Goal: Complete application form: Complete application form

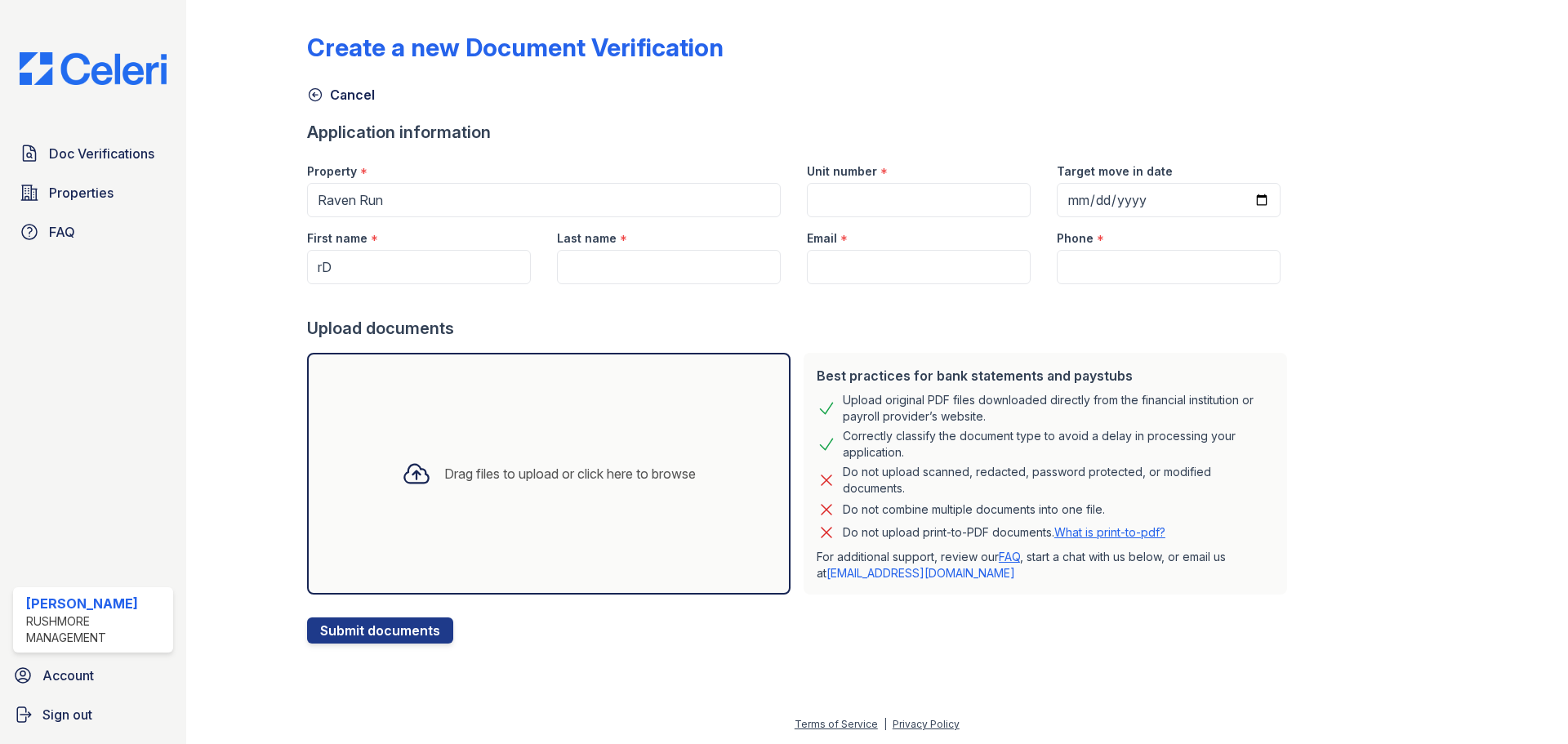
type input "r"
type input "[PERSON_NAME]"
drag, startPoint x: 649, startPoint y: 255, endPoint x: 643, endPoint y: 265, distance: 11.7
click at [649, 260] on input "Last name" at bounding box center [669, 267] width 224 height 34
type input "Pitts"
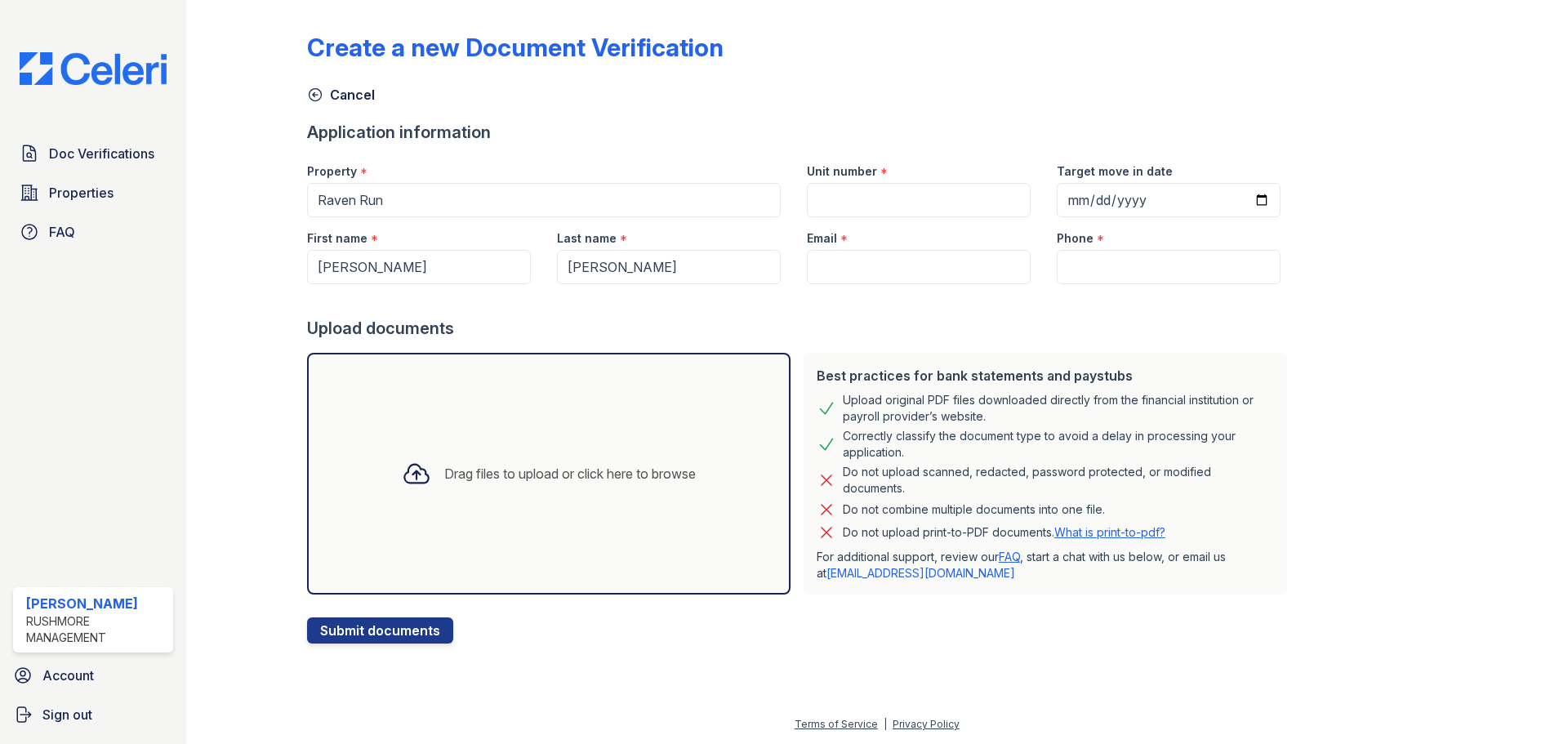
click at [872, 236] on div "Email *" at bounding box center [918, 234] width 224 height 32
click at [872, 256] on input "Email" at bounding box center [918, 267] width 224 height 34
type input "deannapitts67@yahoo.com"
click at [1104, 254] on input "Phone" at bounding box center [1169, 267] width 224 height 34
type input "4102543731"
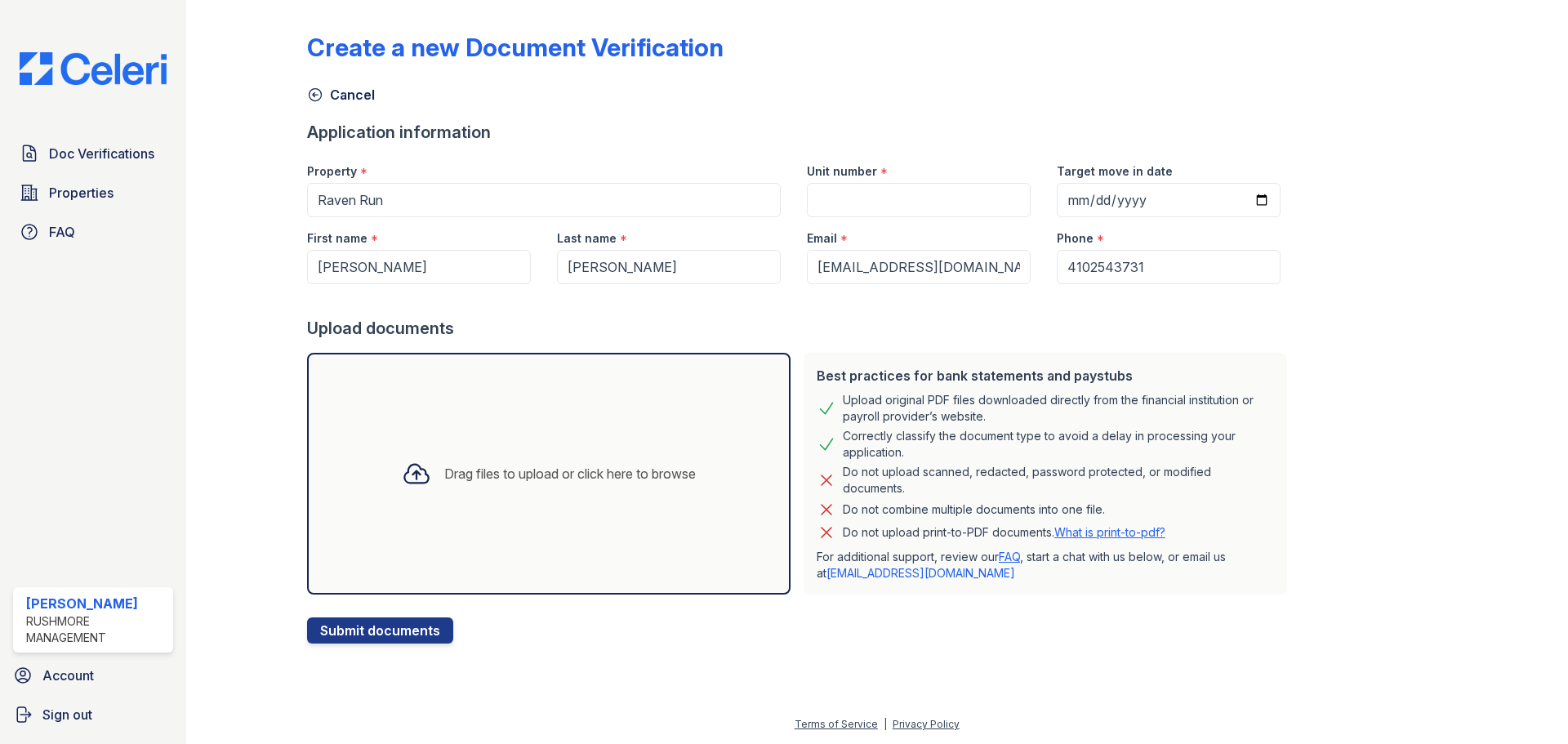
click at [575, 447] on div "Drag files to upload or click here to browse" at bounding box center [549, 474] width 483 height 242
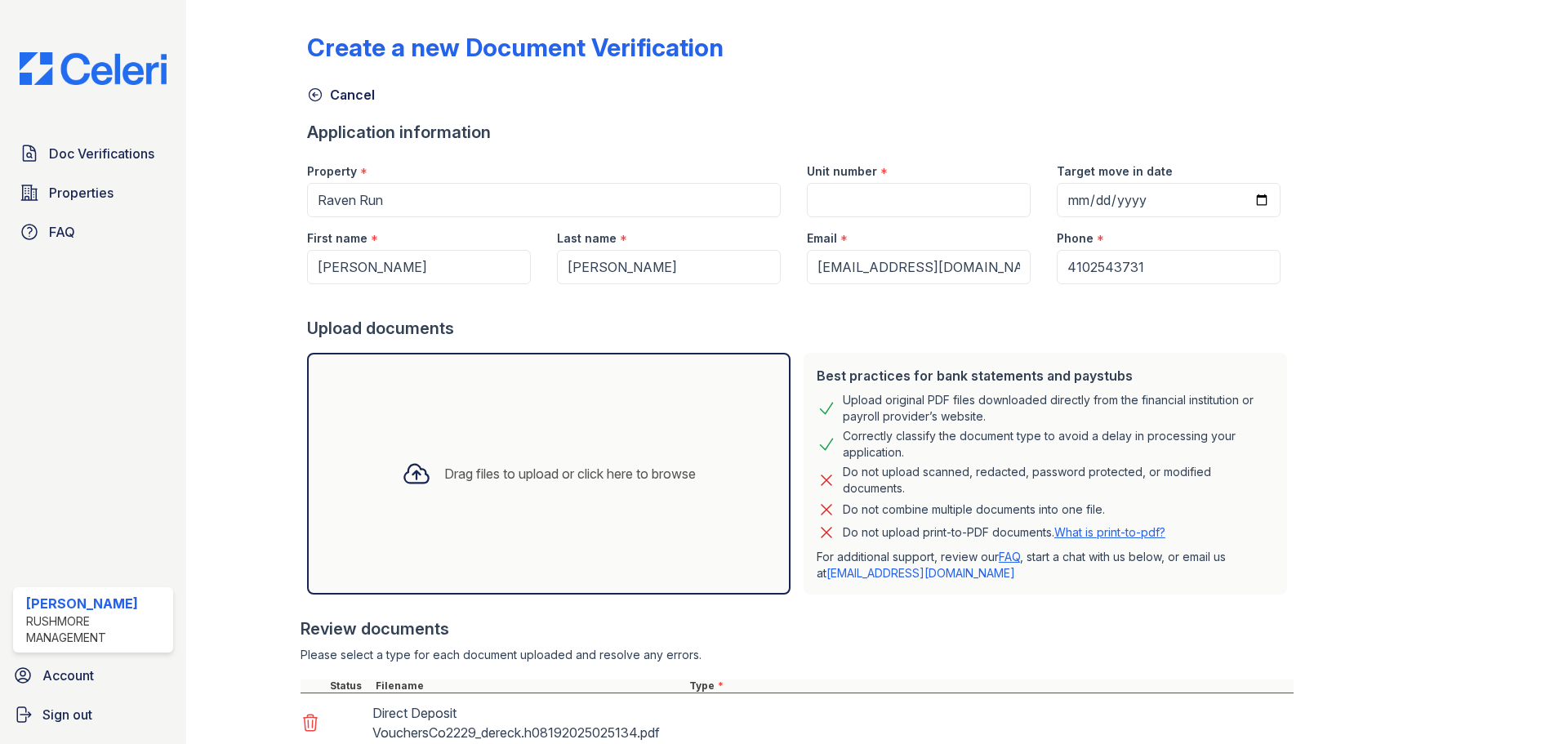
click at [545, 458] on div "Drag files to upload or click here to browse" at bounding box center [549, 474] width 320 height 56
click at [510, 465] on div "Drag files to upload or click here to browse" at bounding box center [569, 474] width 251 height 20
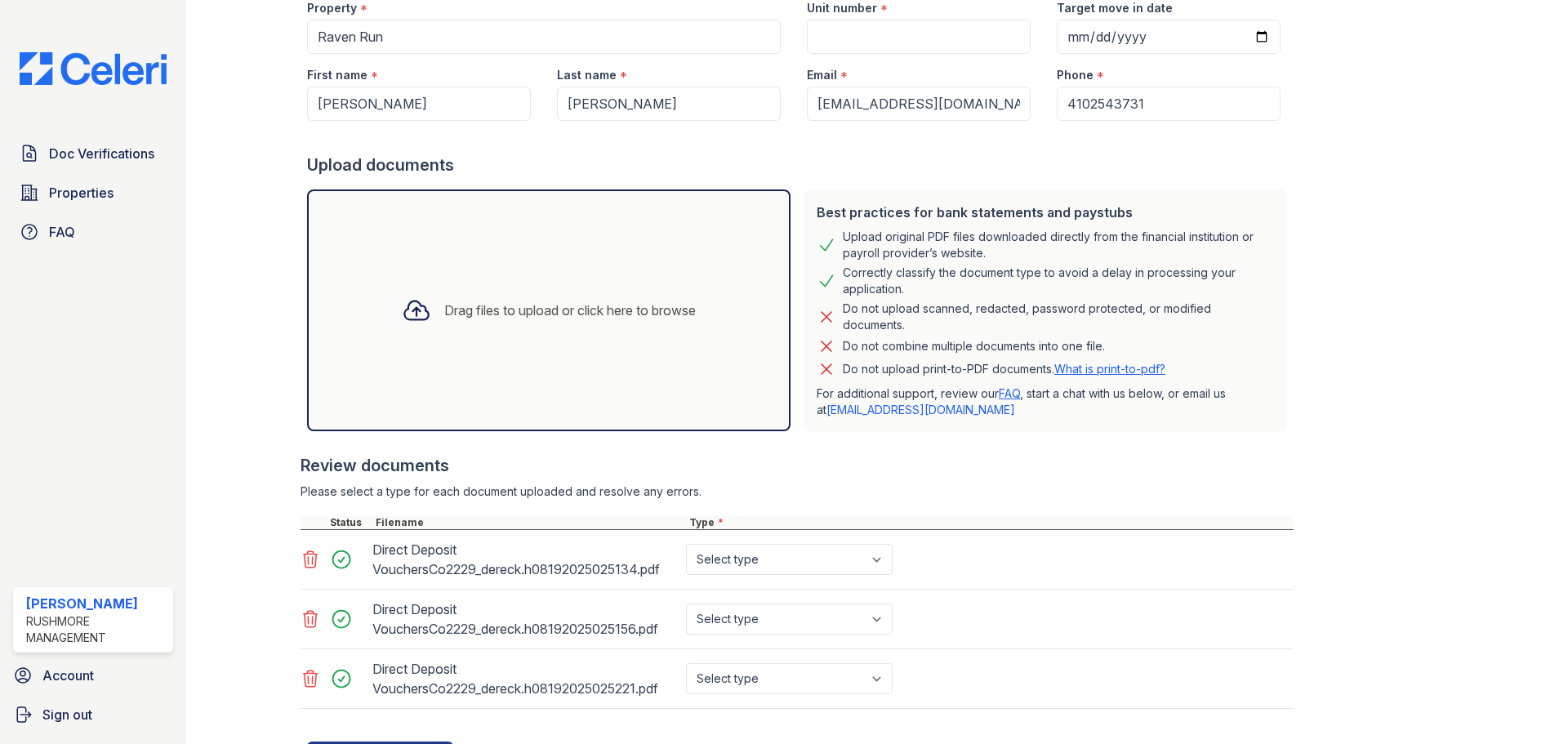
click at [502, 313] on div "Drag files to upload or click here to browse" at bounding box center [569, 311] width 251 height 20
click at [552, 314] on div "Drag files to upload or click here to browse" at bounding box center [569, 311] width 251 height 20
click at [527, 271] on div "Drag files to upload or click here to browse" at bounding box center [549, 311] width 483 height 242
click at [587, 307] on div "Drag files to upload or click here to browse" at bounding box center [569, 311] width 251 height 20
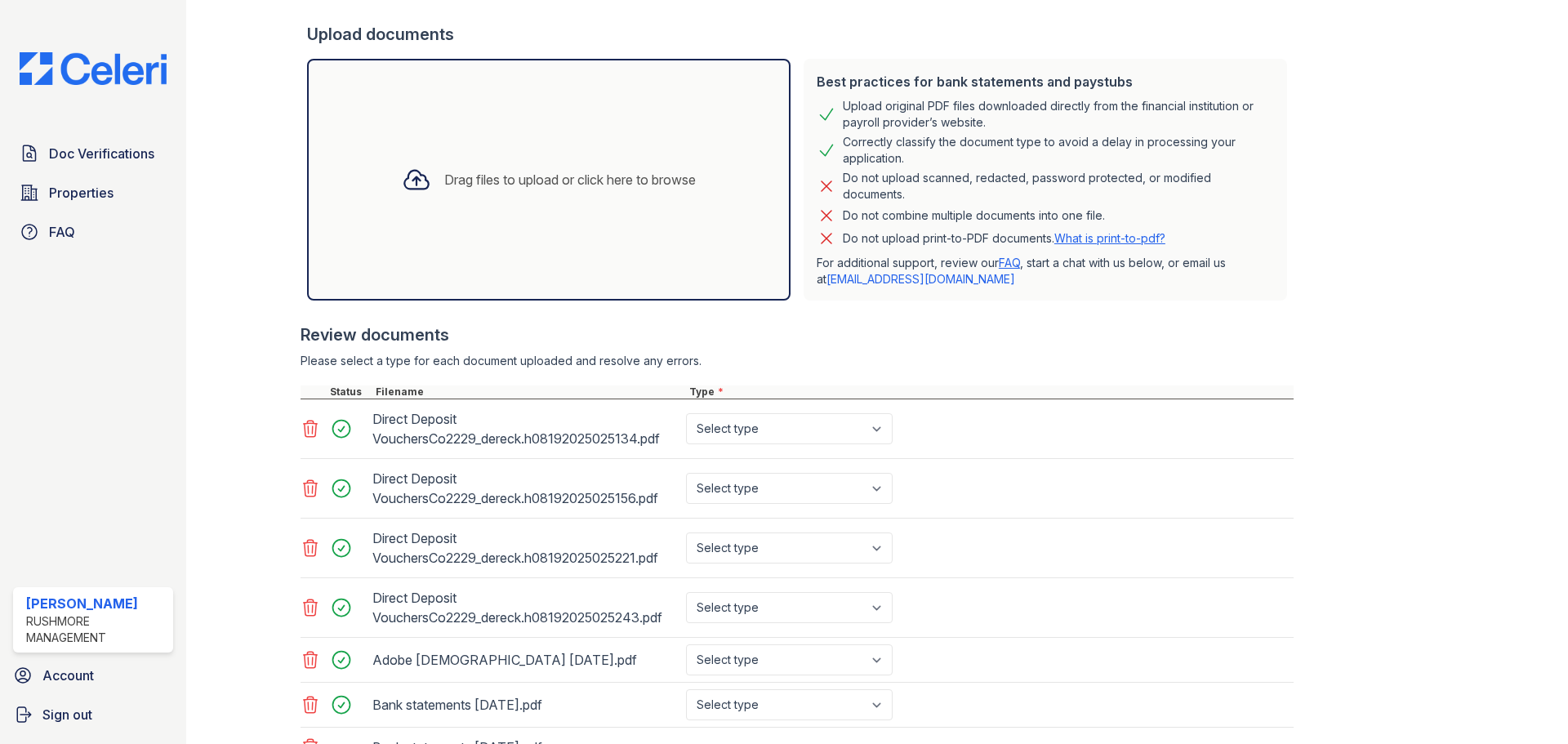
scroll to position [432, 0]
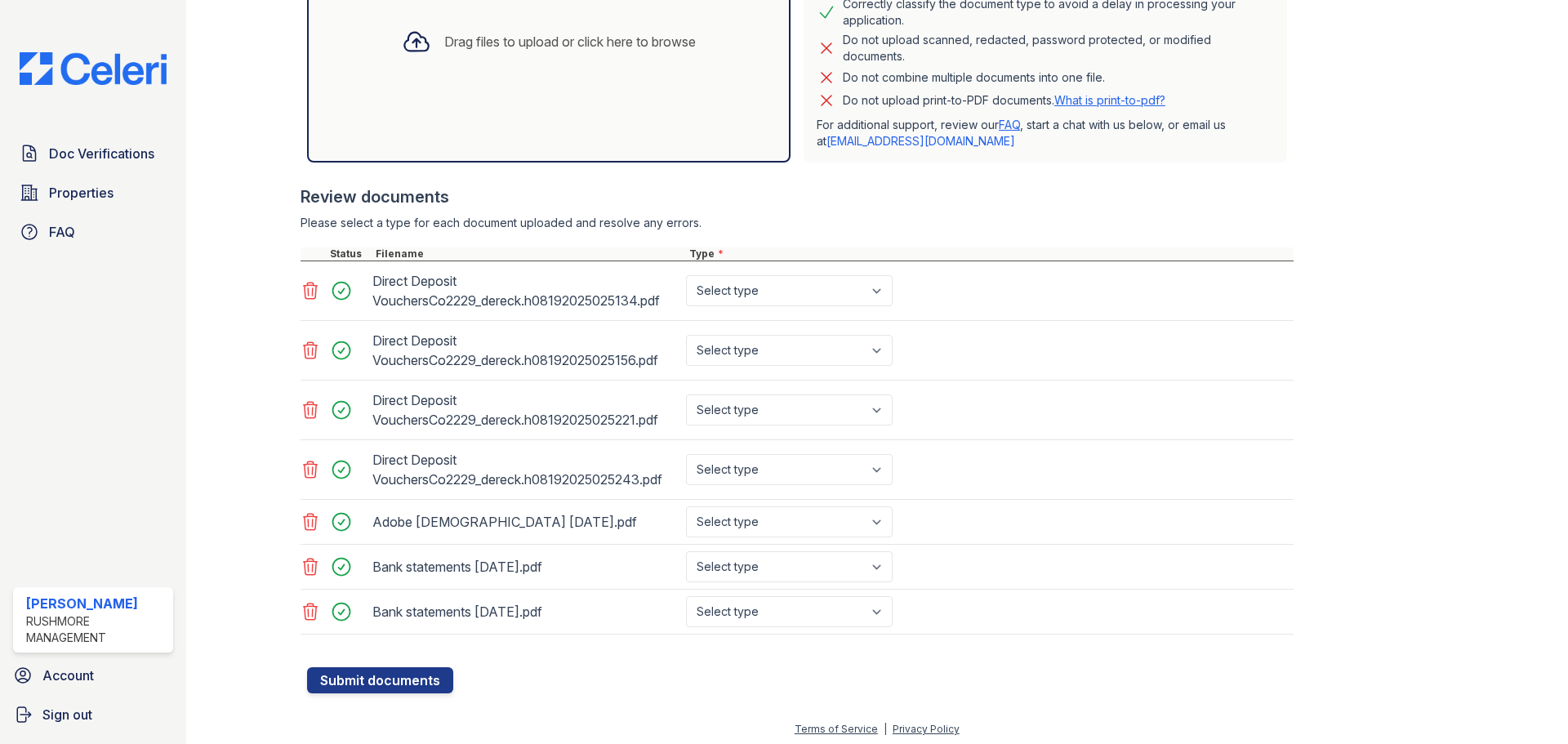
click at [314, 523] on icon at bounding box center [311, 522] width 14 height 16
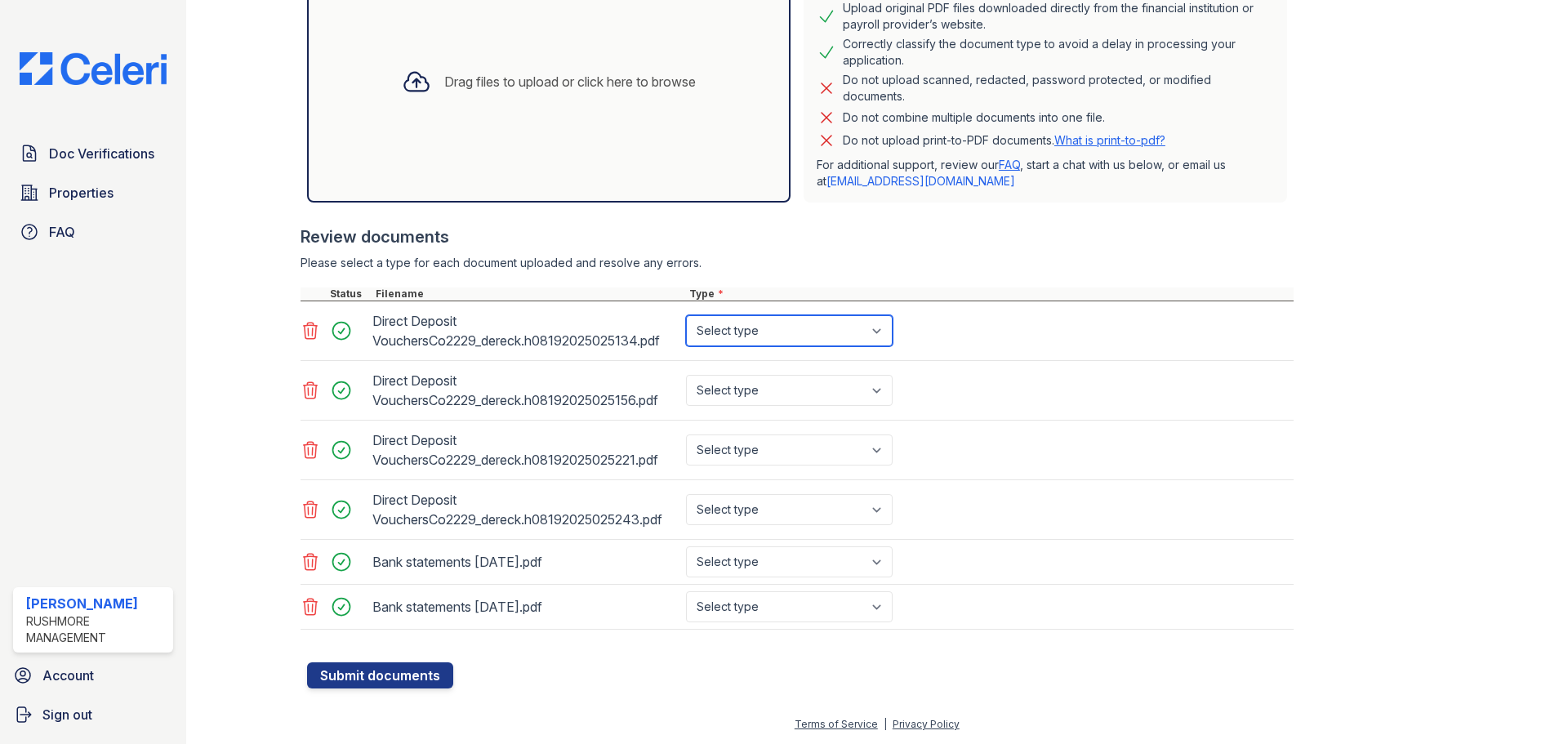
click at [834, 333] on select "Select type Paystub Bank Statement Offer Letter Tax Documents Benefit Award Let…" at bounding box center [788, 330] width 207 height 31
select select "paystub"
click at [686, 315] on select "Select type Paystub Bank Statement Offer Letter Tax Documents Benefit Award Let…" at bounding box center [788, 330] width 207 height 31
click at [803, 376] on div "Select type Paystub Bank Statement Offer Letter Tax Documents Benefit Award Let…" at bounding box center [791, 390] width 217 height 46
click at [803, 385] on select "Select type Paystub Bank Statement Offer Letter Tax Documents Benefit Award Let…" at bounding box center [788, 390] width 207 height 31
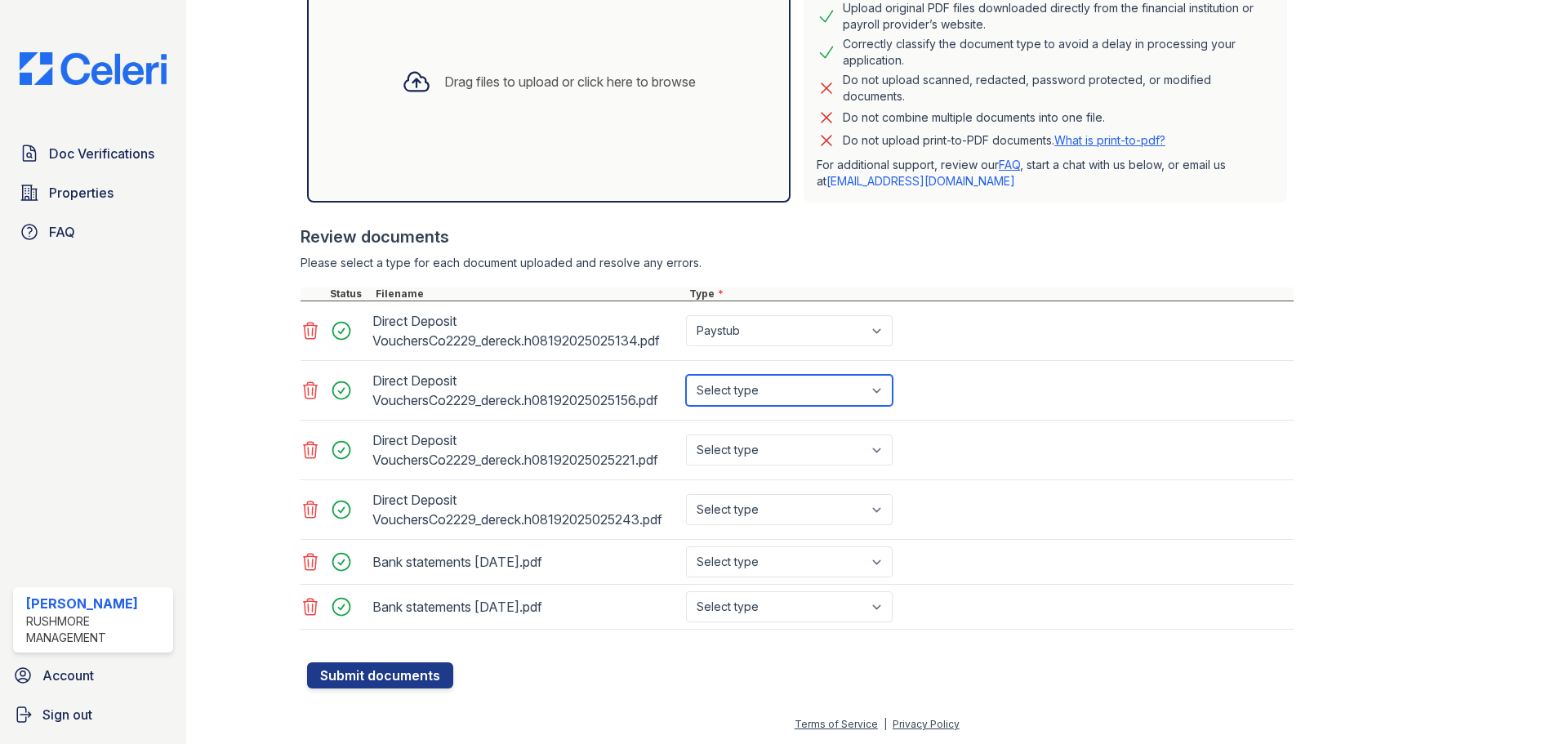
select select "paystub"
click at [686, 375] on select "Select type Paystub Bank Statement Offer Letter Tax Documents Benefit Award Let…" at bounding box center [788, 390] width 207 height 31
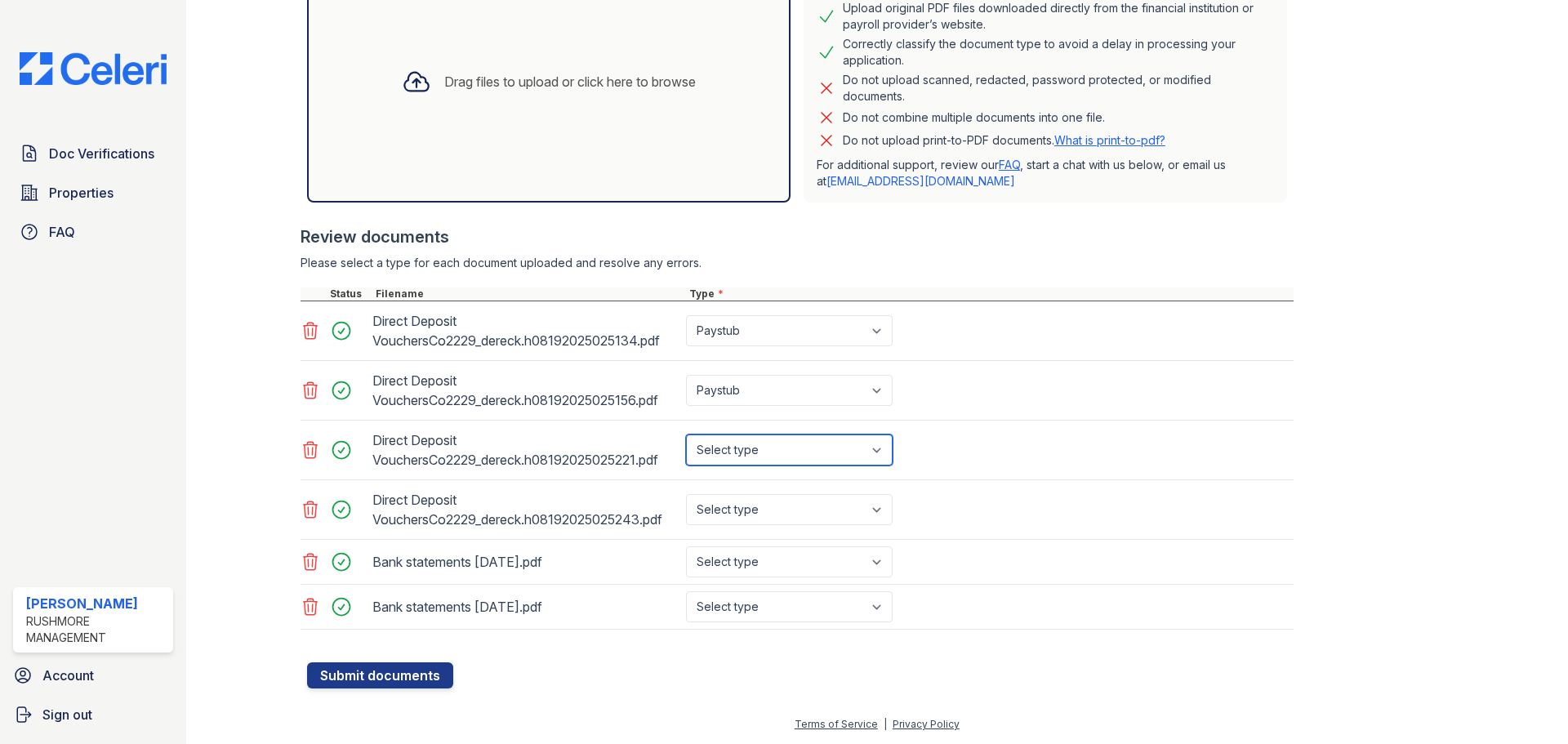
drag, startPoint x: 789, startPoint y: 435, endPoint x: 787, endPoint y: 449, distance: 14.1
click at [788, 441] on select "Select type Paystub Bank Statement Offer Letter Tax Documents Benefit Award Let…" at bounding box center [788, 449] width 207 height 31
select select "paystub"
click at [686, 434] on select "Select type Paystub Bank Statement Offer Letter Tax Documents Benefit Award Let…" at bounding box center [788, 449] width 207 height 31
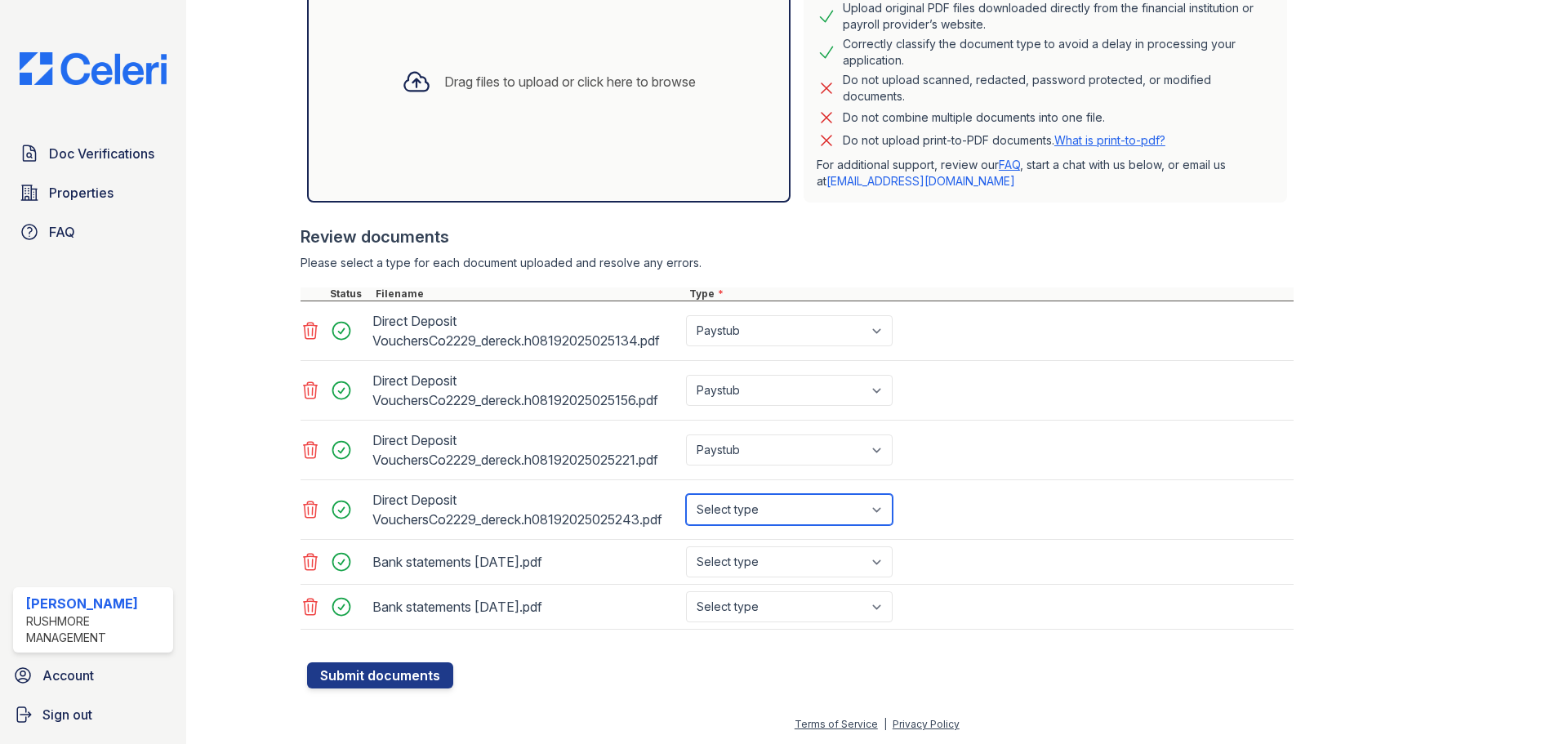
click at [780, 512] on select "Select type Paystub Bank Statement Offer Letter Tax Documents Benefit Award Let…" at bounding box center [788, 509] width 207 height 31
select select "paystub"
click at [686, 494] on select "Select type Paystub Bank Statement Offer Letter Tax Documents Benefit Award Let…" at bounding box center [788, 509] width 207 height 31
click at [776, 560] on select "Select type Paystub Bank Statement Offer Letter Tax Documents Benefit Award Let…" at bounding box center [788, 561] width 207 height 31
select select "bank_statement"
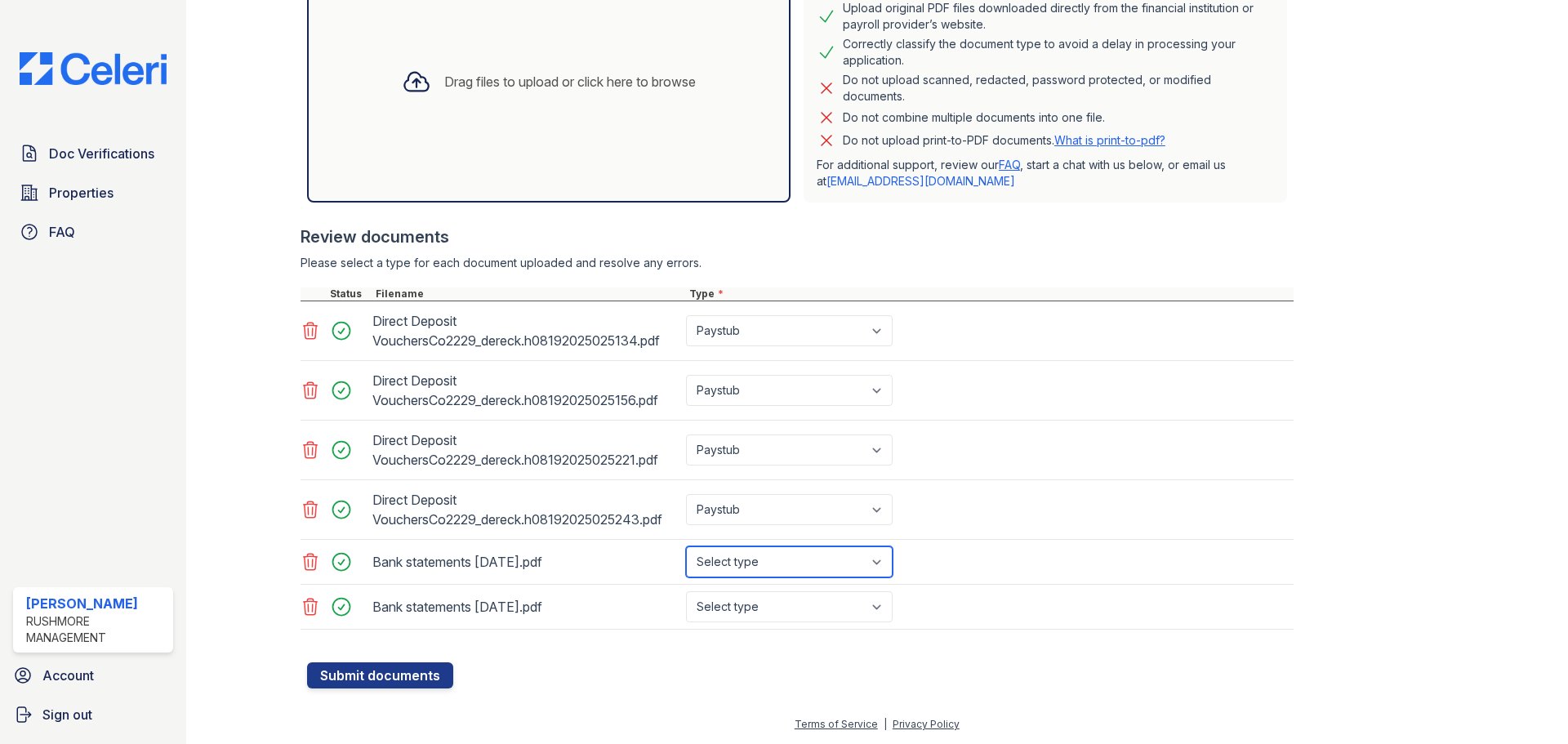
click at [686, 546] on select "Select type Paystub Bank Statement Offer Letter Tax Documents Benefit Award Let…" at bounding box center [788, 561] width 207 height 31
drag, startPoint x: 781, startPoint y: 609, endPoint x: 781, endPoint y: 623, distance: 14.0
click at [781, 623] on div "Bank statements june 2025.pdf Select type Paystub Bank Statement Offer Letter T…" at bounding box center [797, 607] width 993 height 45
select select "bank_statement"
click at [686, 592] on select "Select type Paystub Bank Statement Offer Letter Tax Documents Benefit Award Let…" at bounding box center [788, 607] width 207 height 31
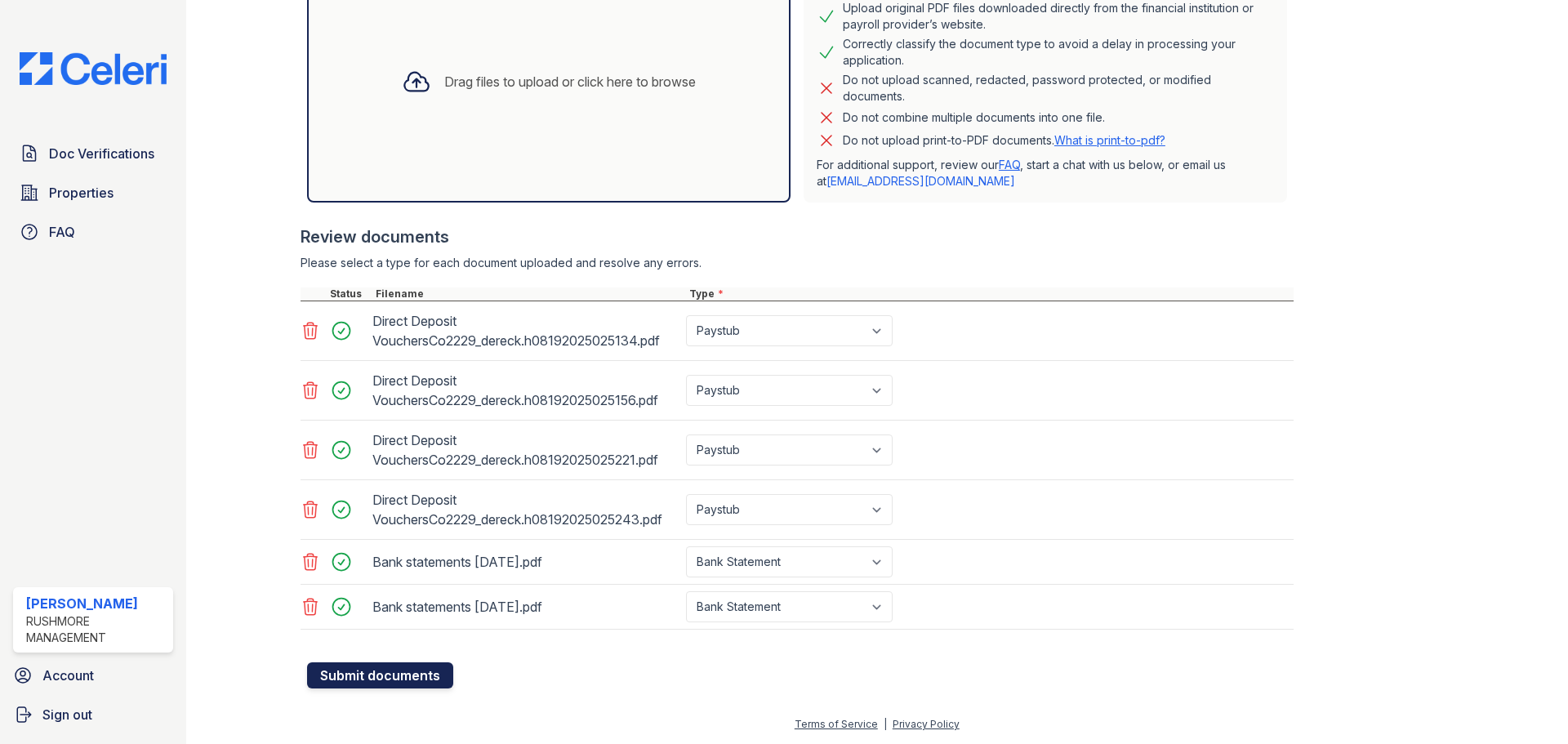
click at [414, 673] on button "Submit documents" at bounding box center [379, 675] width 146 height 26
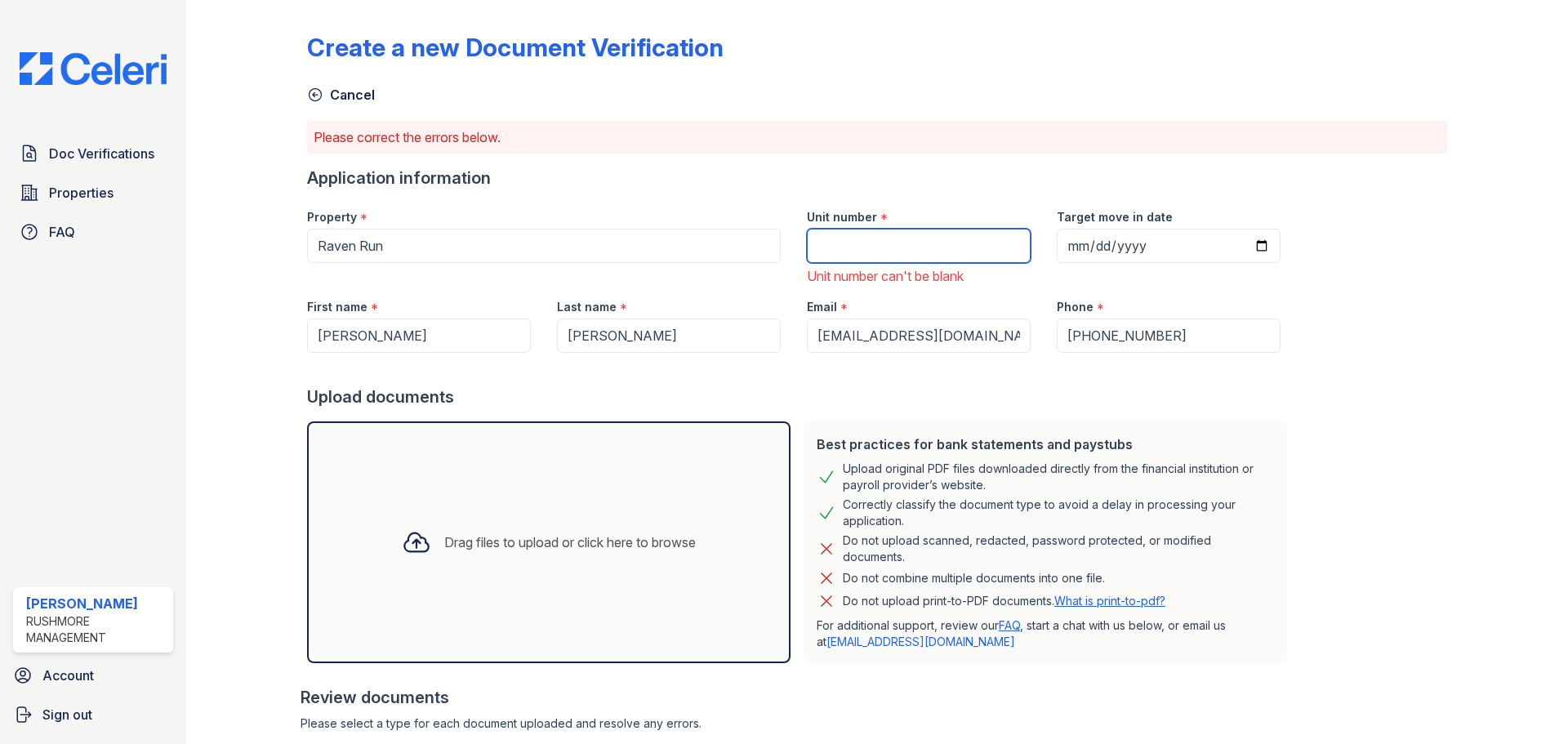
click at [882, 245] on input "Unit number" at bounding box center [918, 245] width 224 height 34
type input "6004"
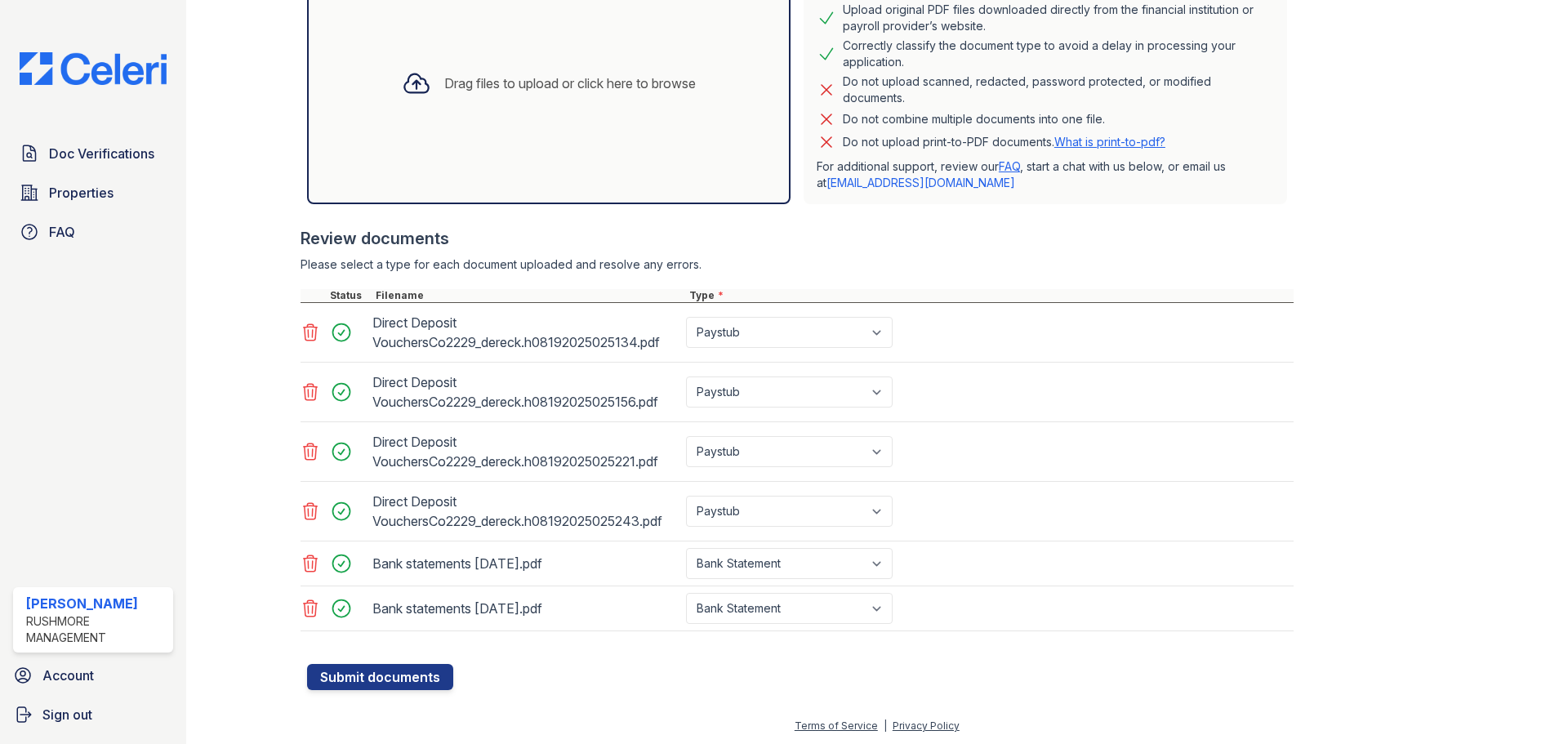
scroll to position [461, 0]
click at [409, 679] on button "Submit documents" at bounding box center [379, 675] width 146 height 26
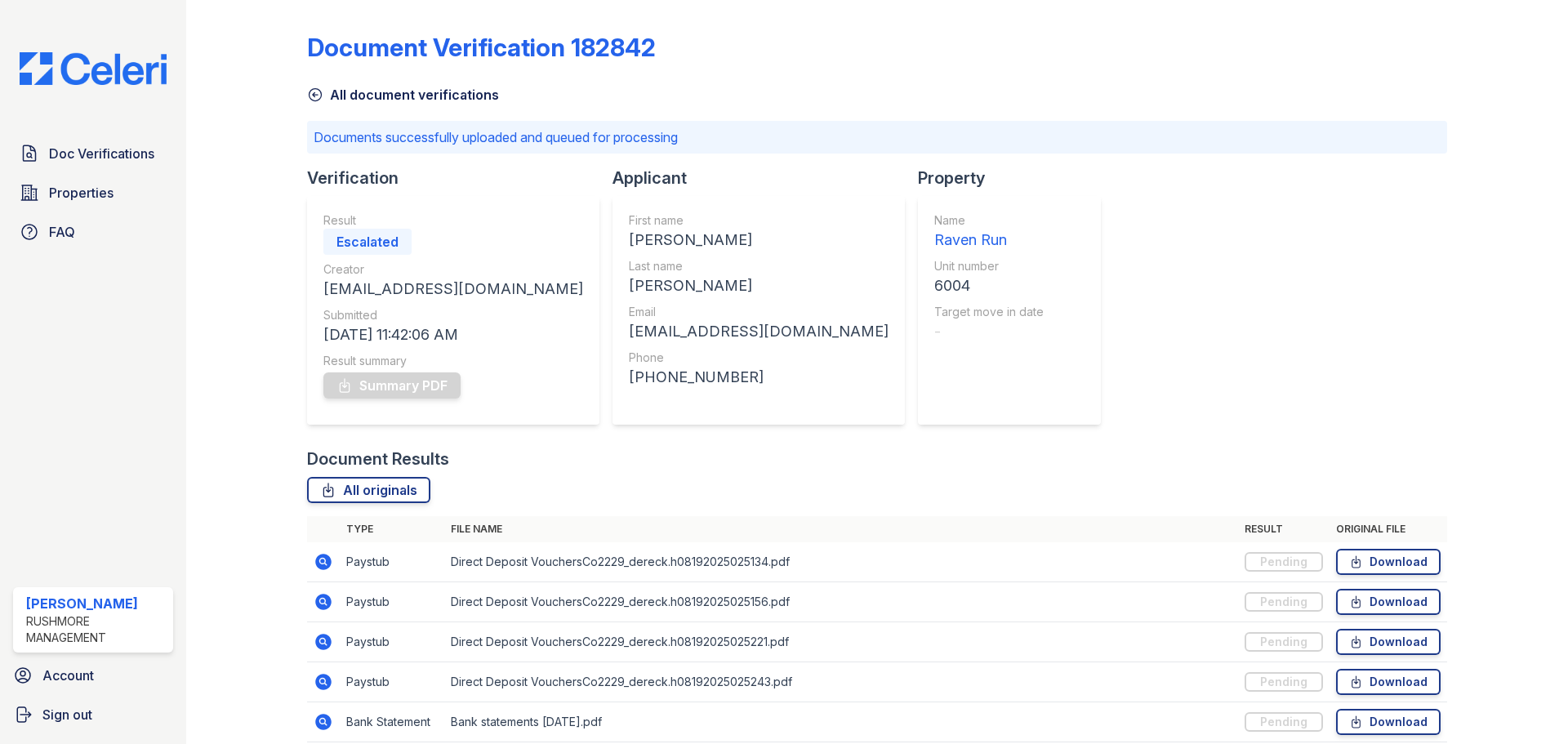
click at [125, 83] on img at bounding box center [92, 68] width 173 height 32
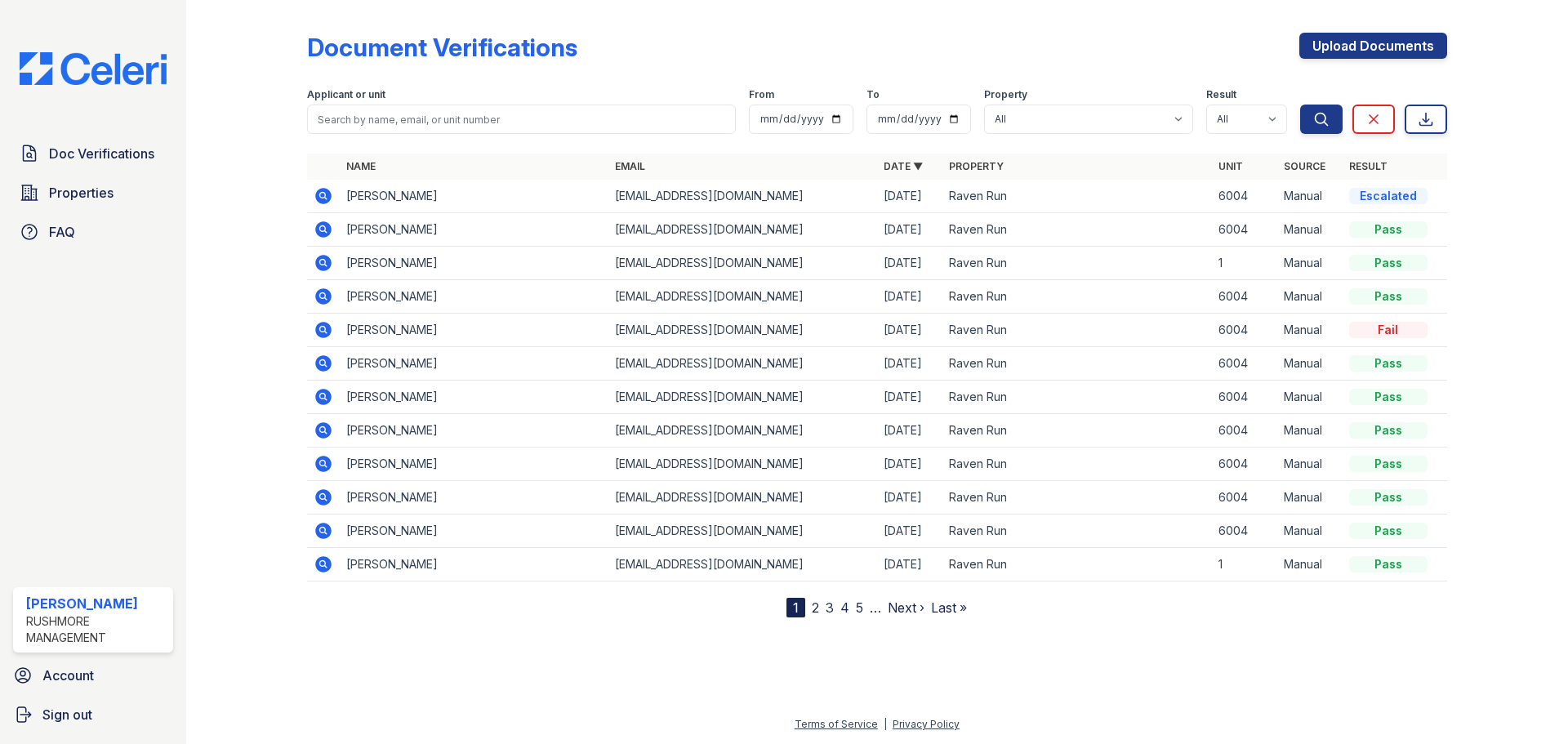
click at [129, 79] on img at bounding box center [92, 68] width 173 height 32
click at [119, 67] on img at bounding box center [92, 68] width 173 height 32
click at [125, 611] on div "Akani Evans" at bounding box center [96, 603] width 141 height 20
click at [56, 625] on div "Rushmore Management" at bounding box center [96, 629] width 141 height 32
click at [76, 609] on div "Akani Evans" at bounding box center [96, 603] width 141 height 20
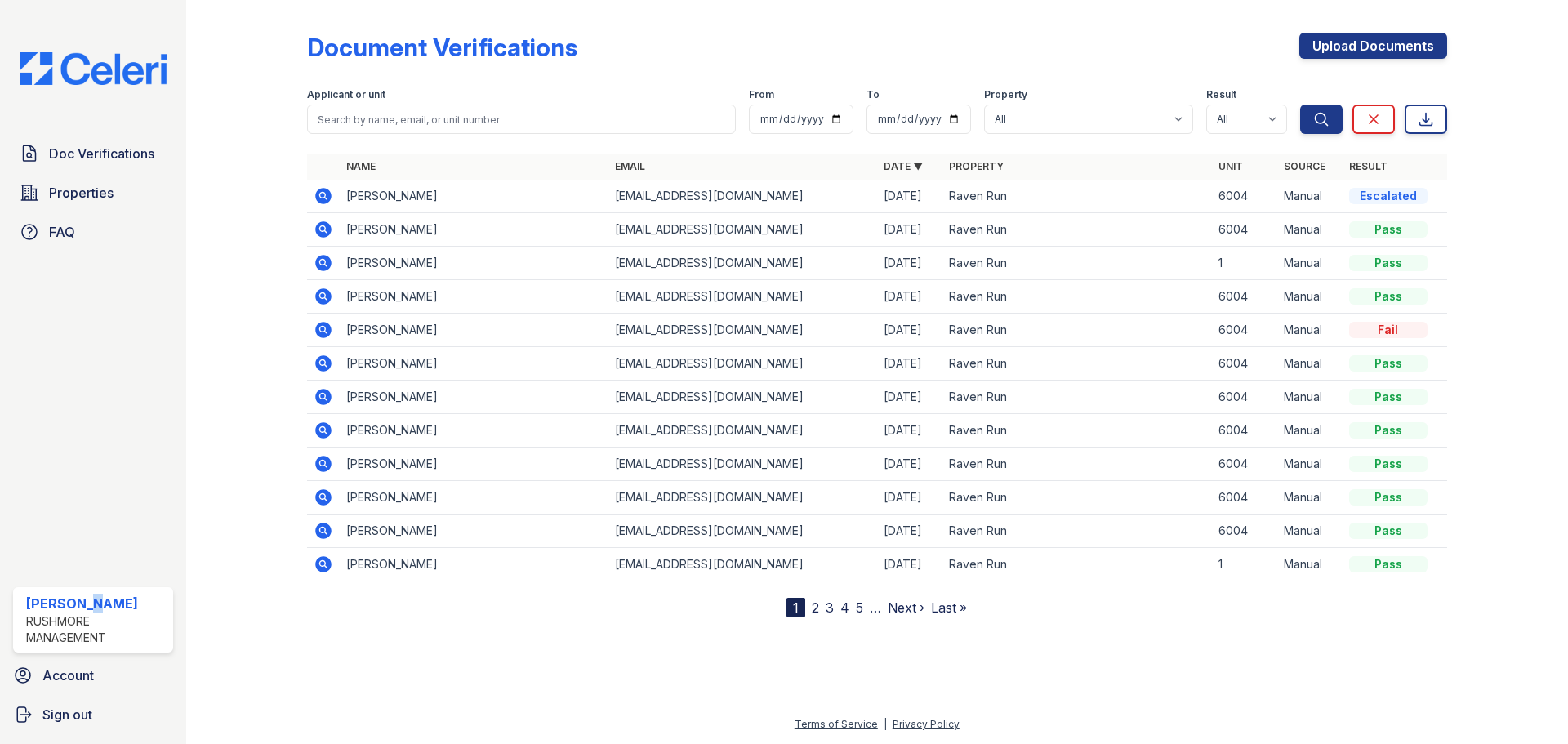
click at [79, 605] on div "Akani Evans" at bounding box center [96, 603] width 141 height 20
click at [109, 599] on div "Akani Evans" at bounding box center [96, 603] width 141 height 20
click at [115, 685] on link "Account" at bounding box center [92, 675] width 173 height 32
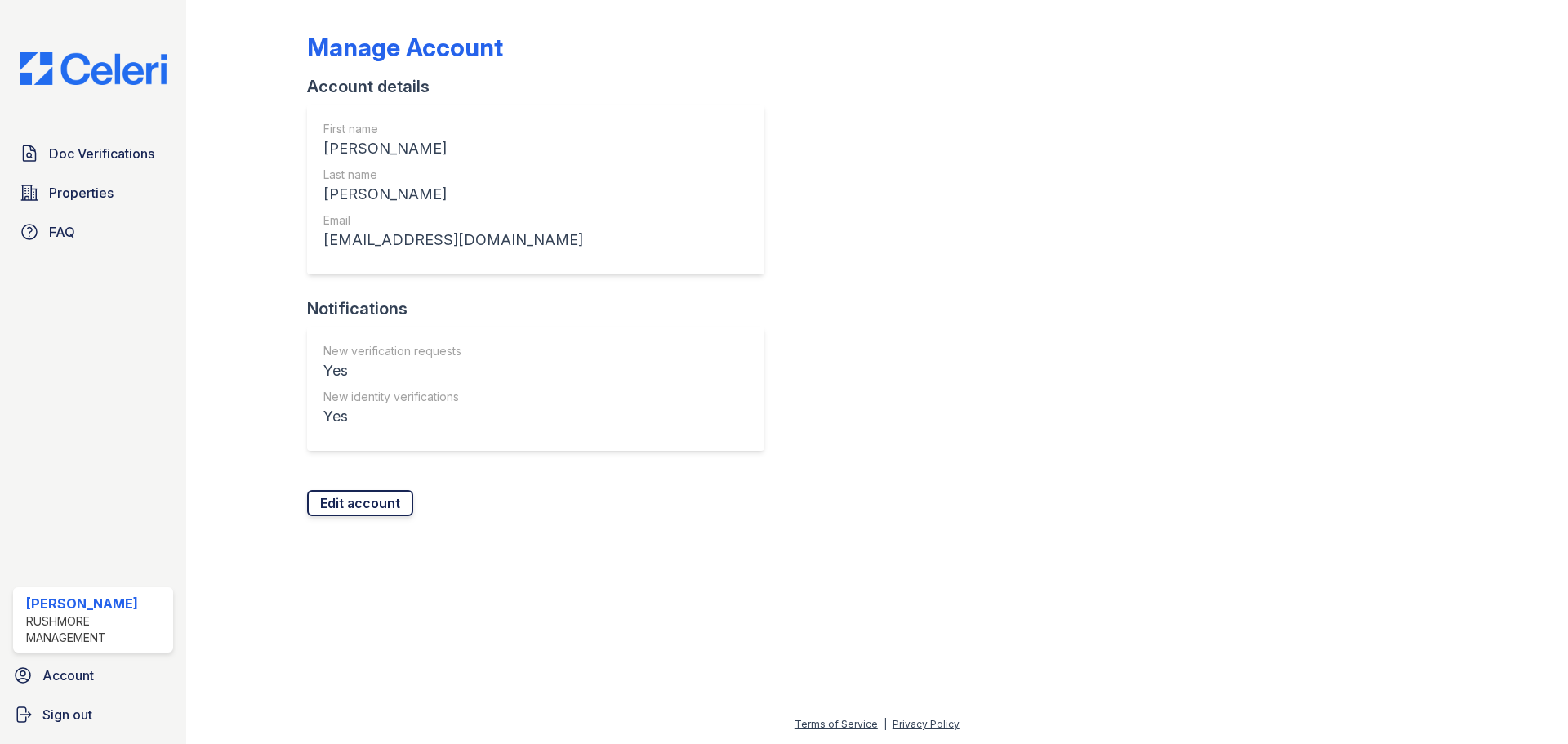
click at [376, 498] on link "Edit account" at bounding box center [360, 502] width 107 height 26
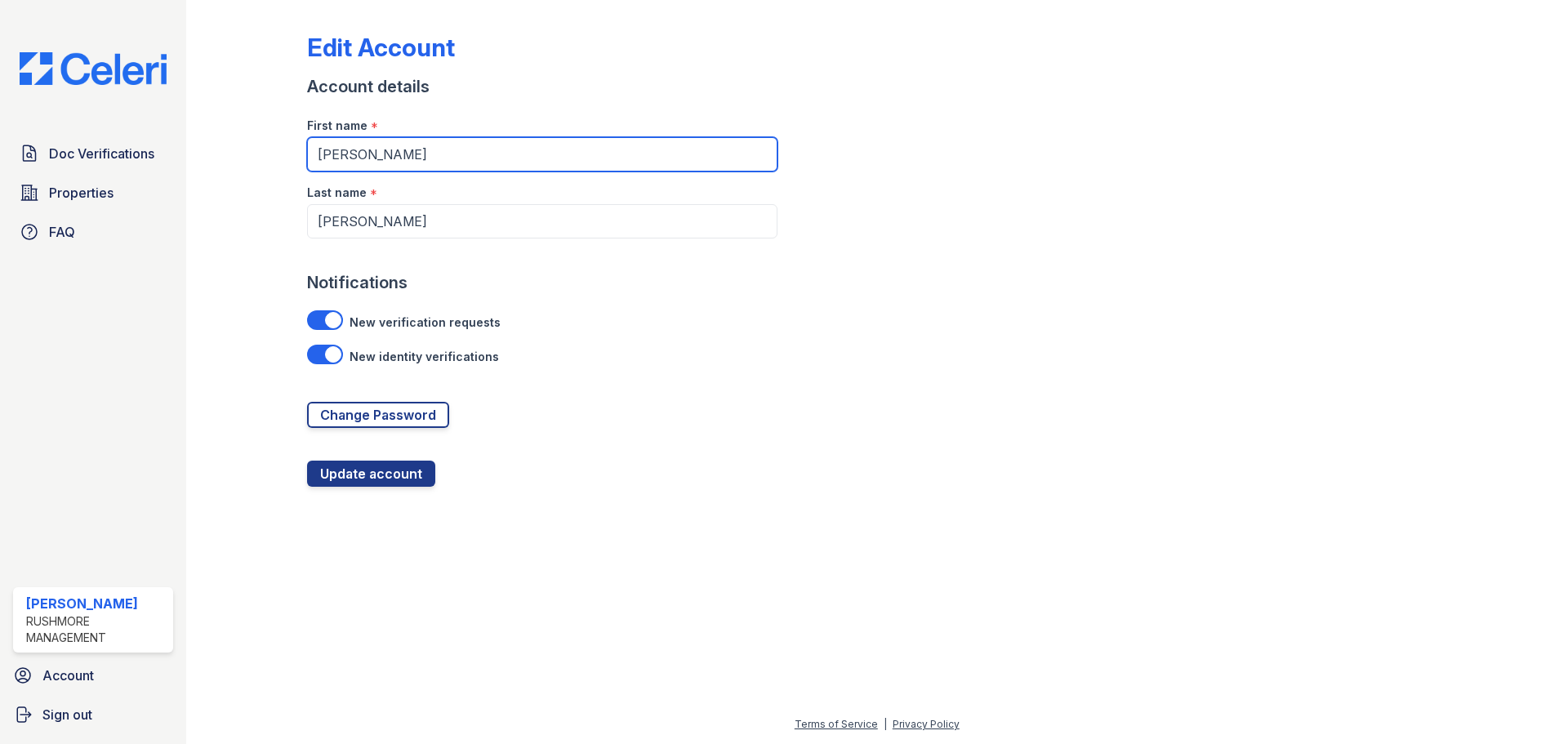
click at [345, 158] on input "Akani" at bounding box center [542, 154] width 471 height 34
type input "Akanni"
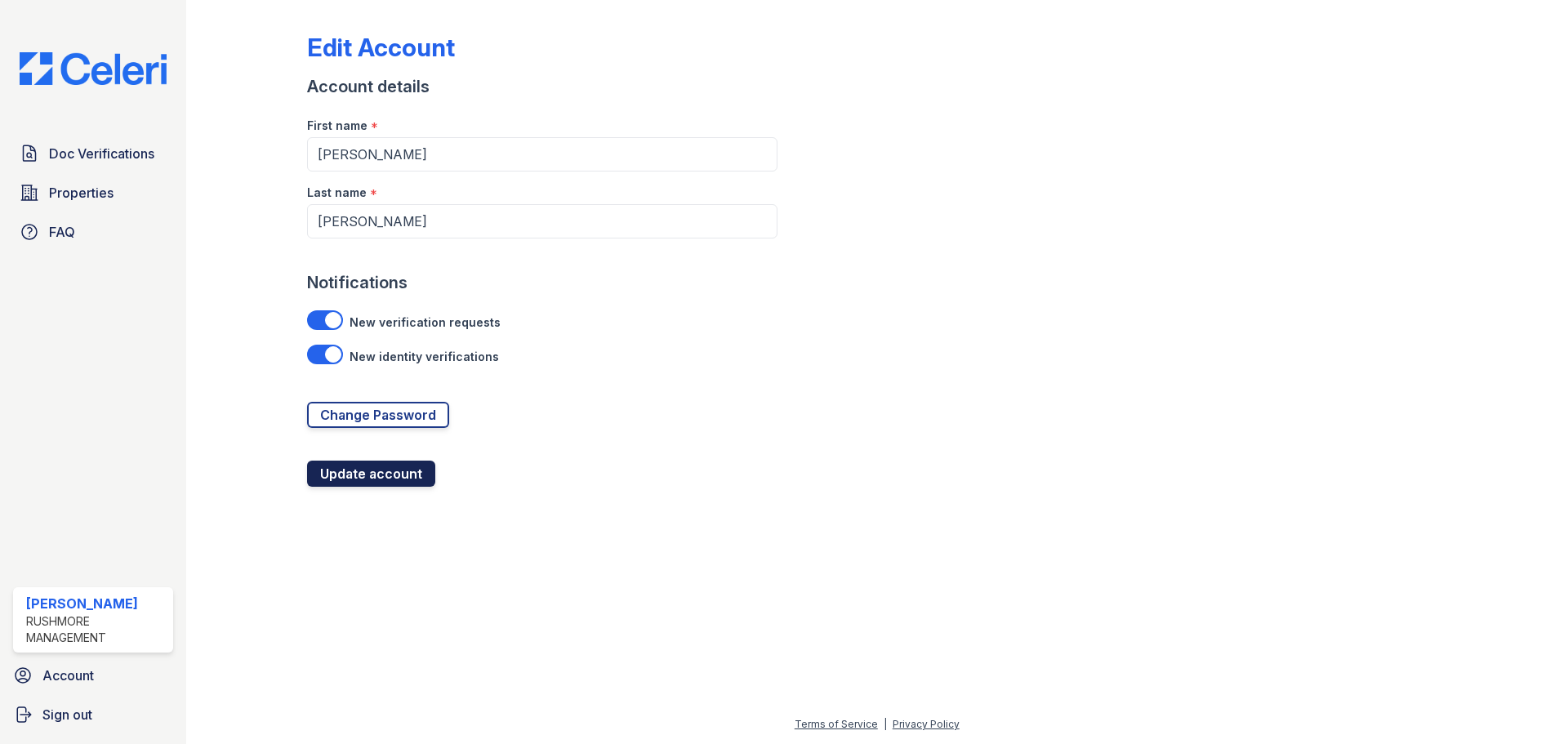
click at [403, 470] on button "Update account" at bounding box center [371, 474] width 128 height 26
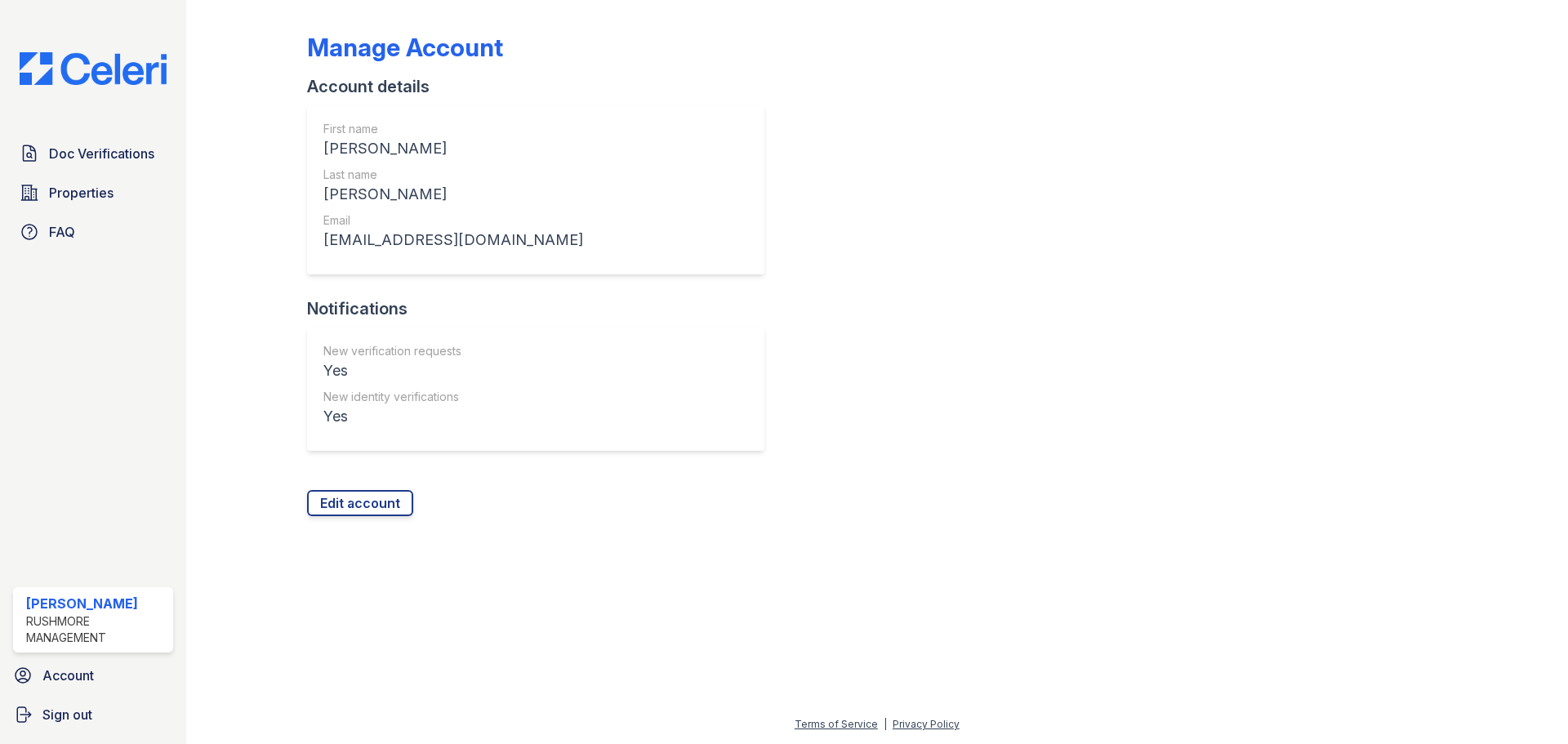
click at [92, 70] on img at bounding box center [92, 68] width 173 height 32
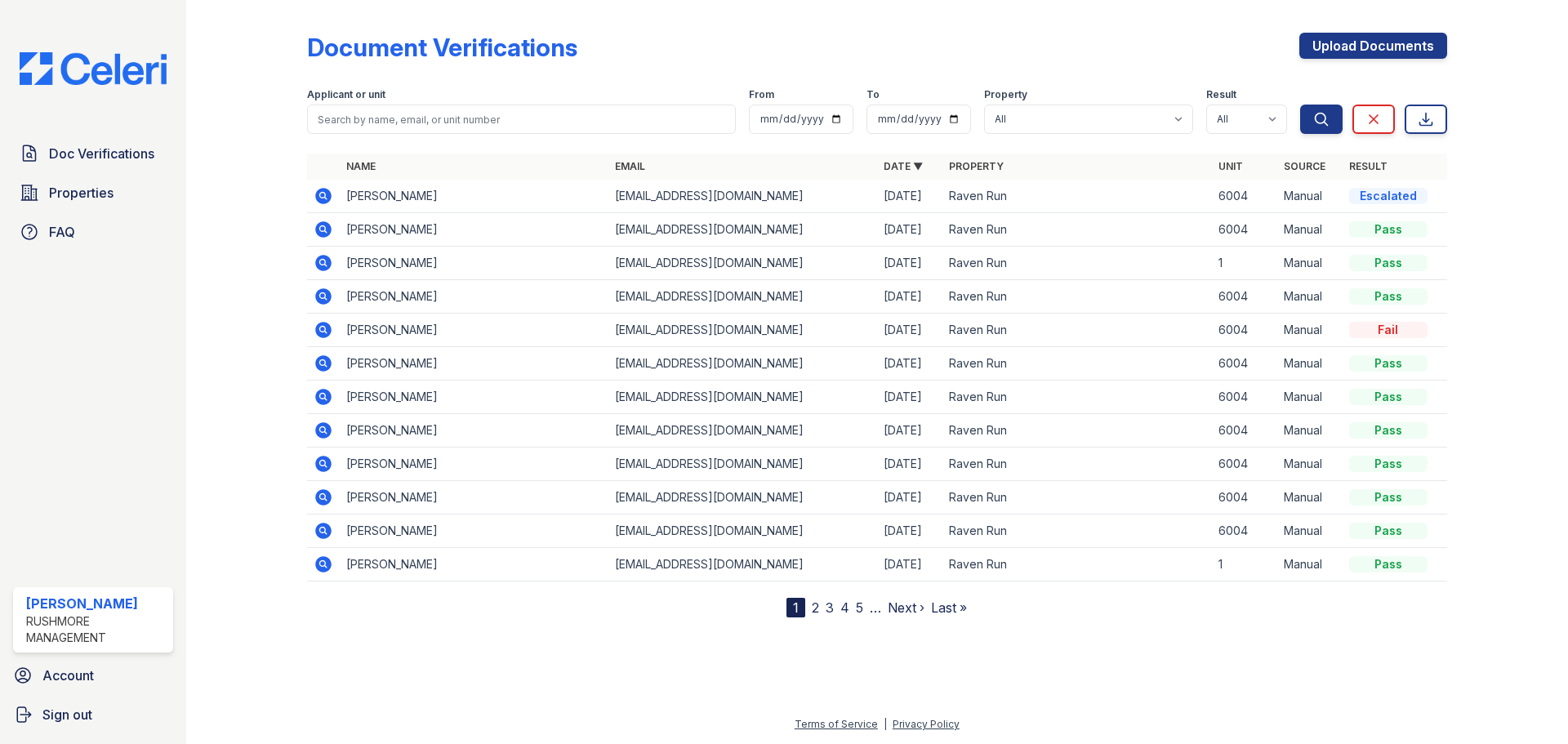
click at [354, 196] on td "Deanna Pitts" at bounding box center [474, 196] width 268 height 33
click at [1397, 196] on div "Escalated" at bounding box center [1388, 196] width 79 height 16
click at [323, 196] on icon at bounding box center [322, 194] width 4 height 4
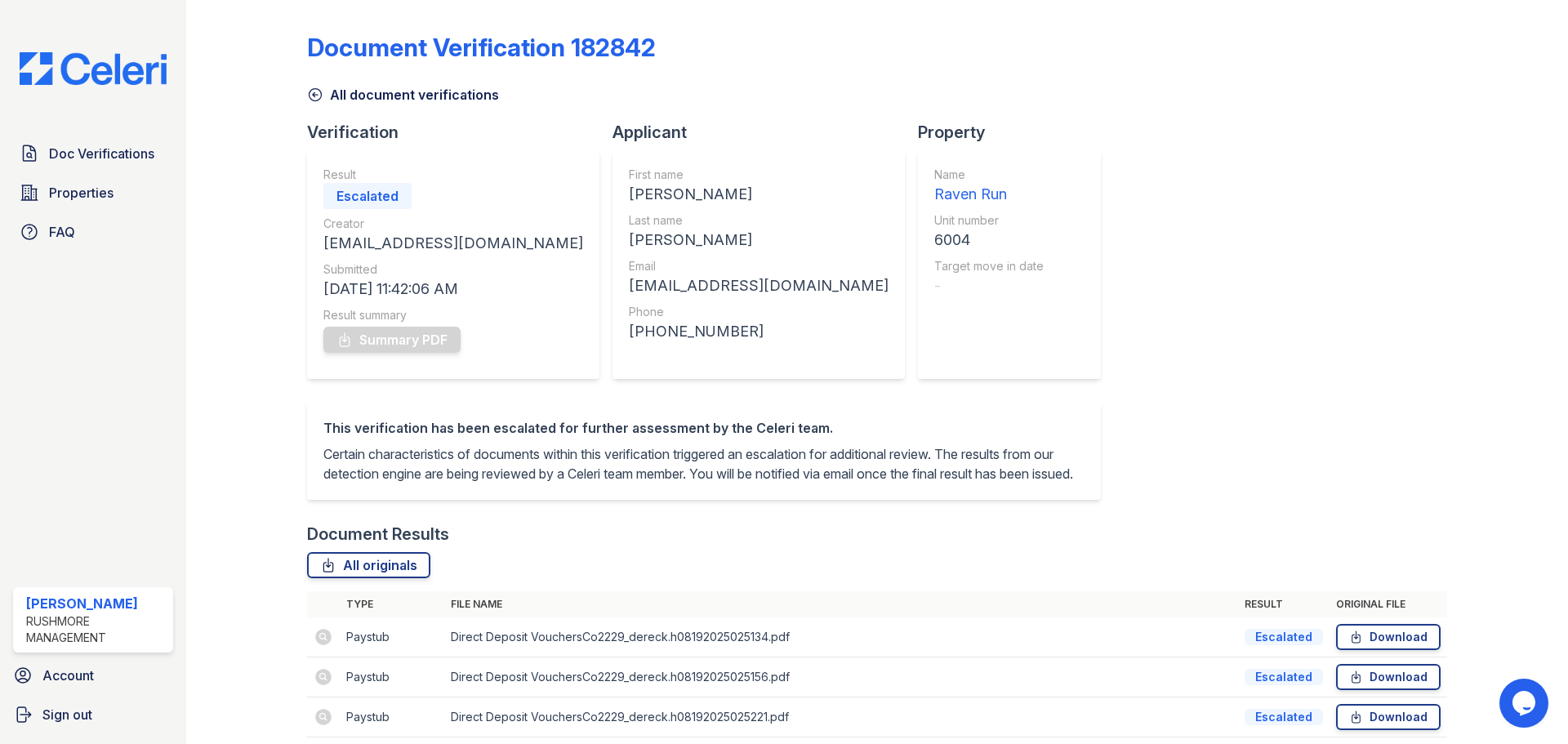
click at [103, 64] on img at bounding box center [92, 68] width 173 height 32
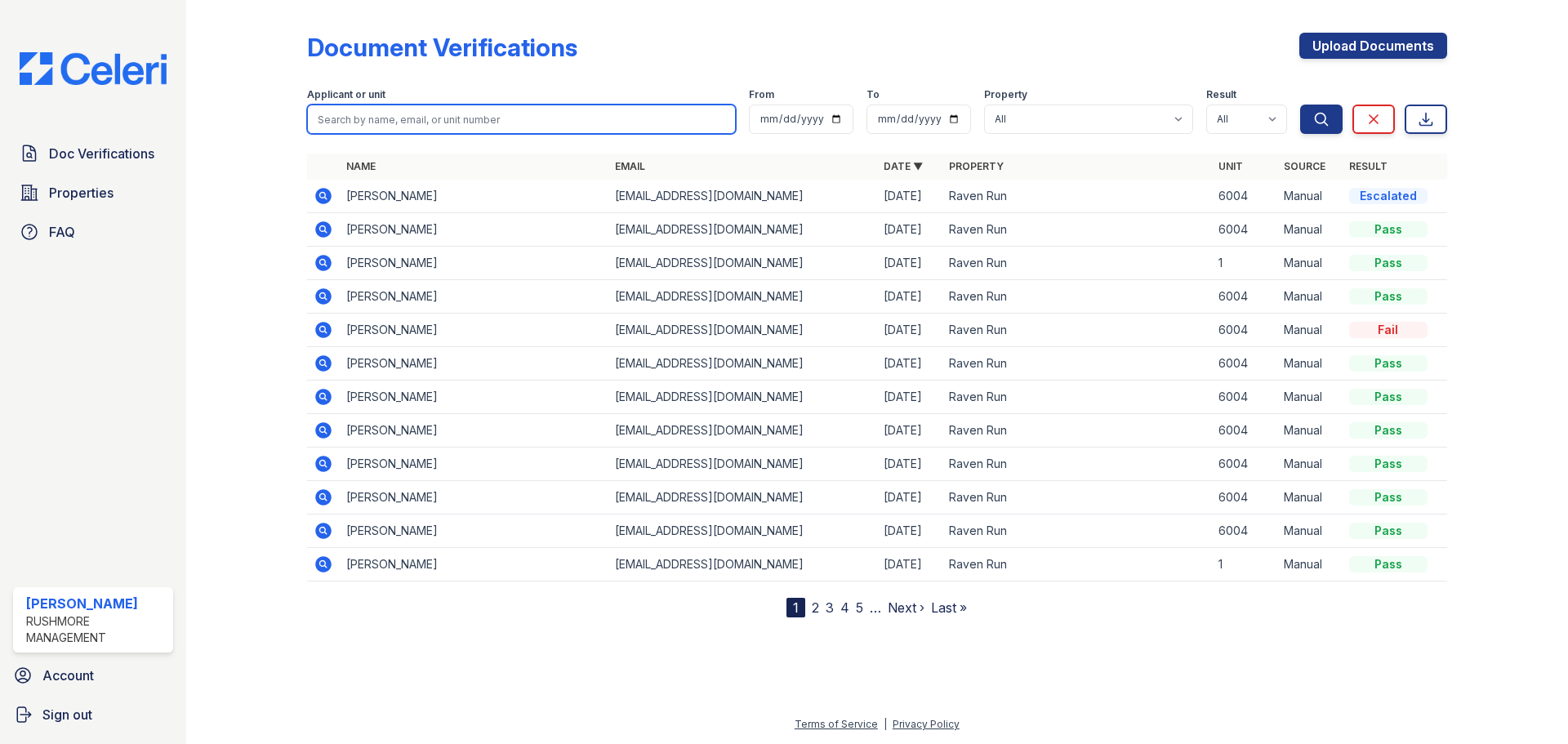
click at [424, 108] on input "search" at bounding box center [521, 119] width 429 height 30
type input "t"
type input "r"
type input "travis budd"
click at [1300, 105] on button "Search" at bounding box center [1320, 119] width 42 height 30
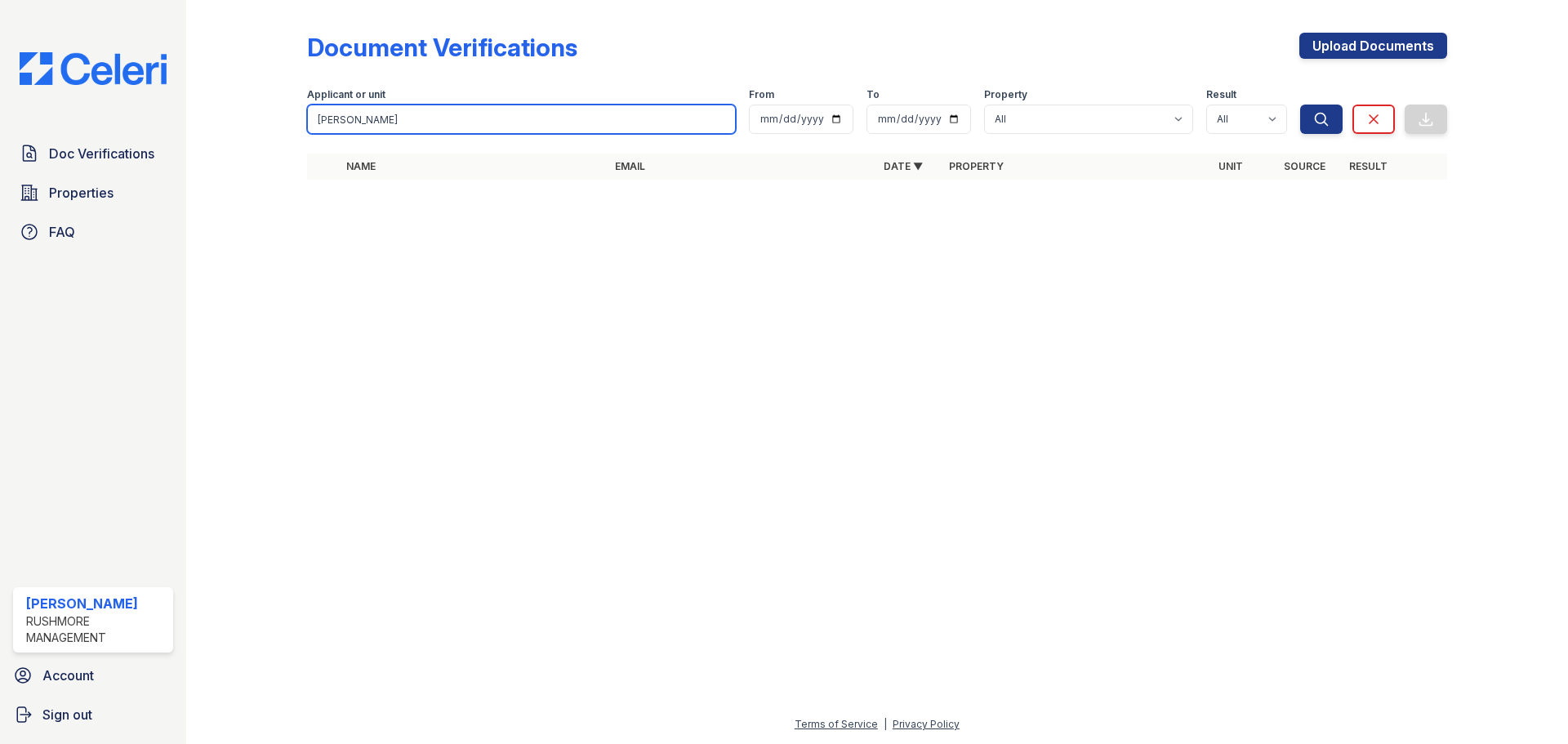
drag, startPoint x: 387, startPoint y: 121, endPoint x: 311, endPoint y: 124, distance: 76.1
click at [311, 124] on input "travis budd" at bounding box center [521, 119] width 429 height 30
type input "travis"
click at [1300, 105] on button "Search" at bounding box center [1320, 119] width 42 height 30
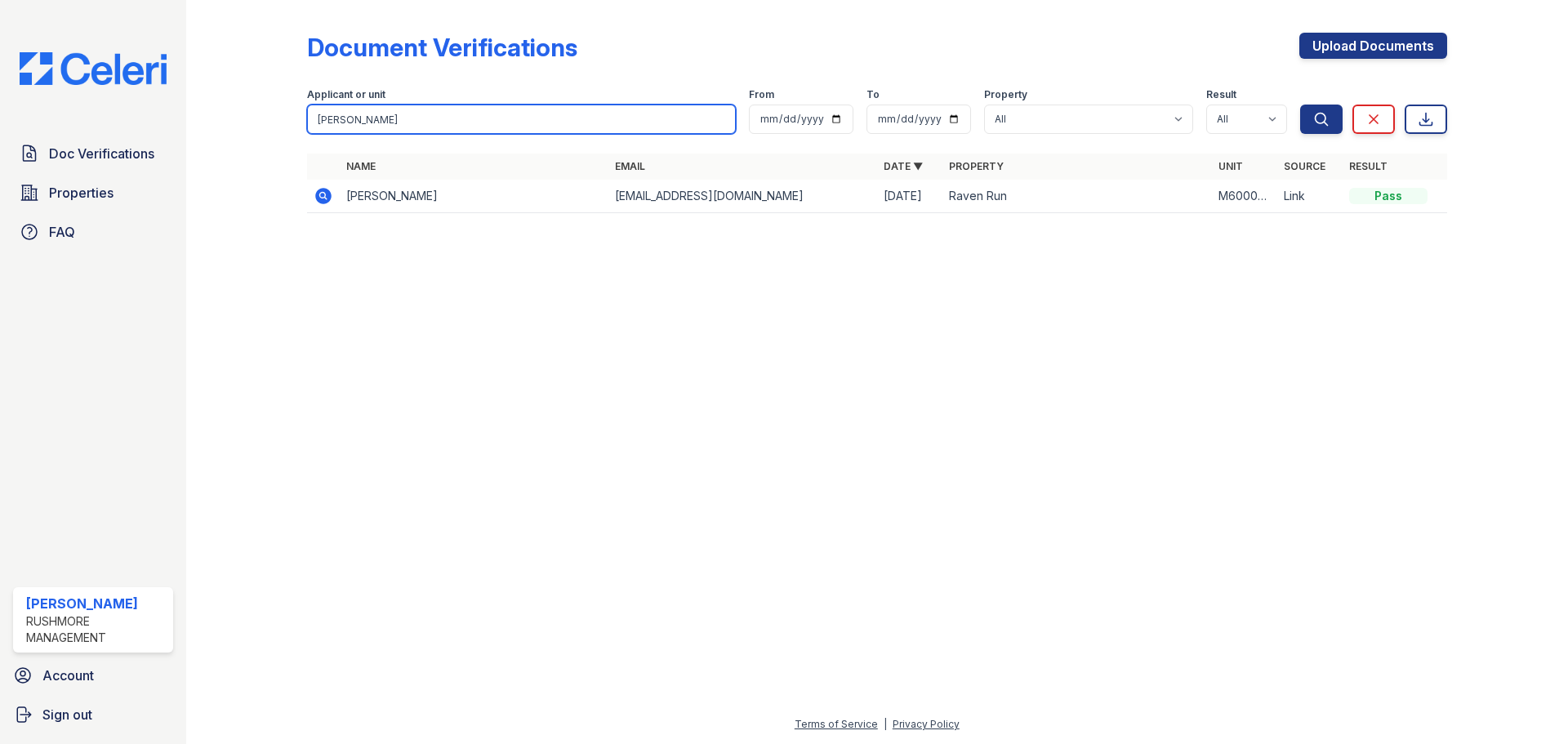
drag, startPoint x: 402, startPoint y: 105, endPoint x: 280, endPoint y: 115, distance: 122.4
click at [269, 124] on div "Document Verifications Upload Documents Filter Applicant or unit travis From To…" at bounding box center [876, 128] width 1329 height 256
type input "budd"
click at [1300, 105] on button "Search" at bounding box center [1320, 119] width 42 height 30
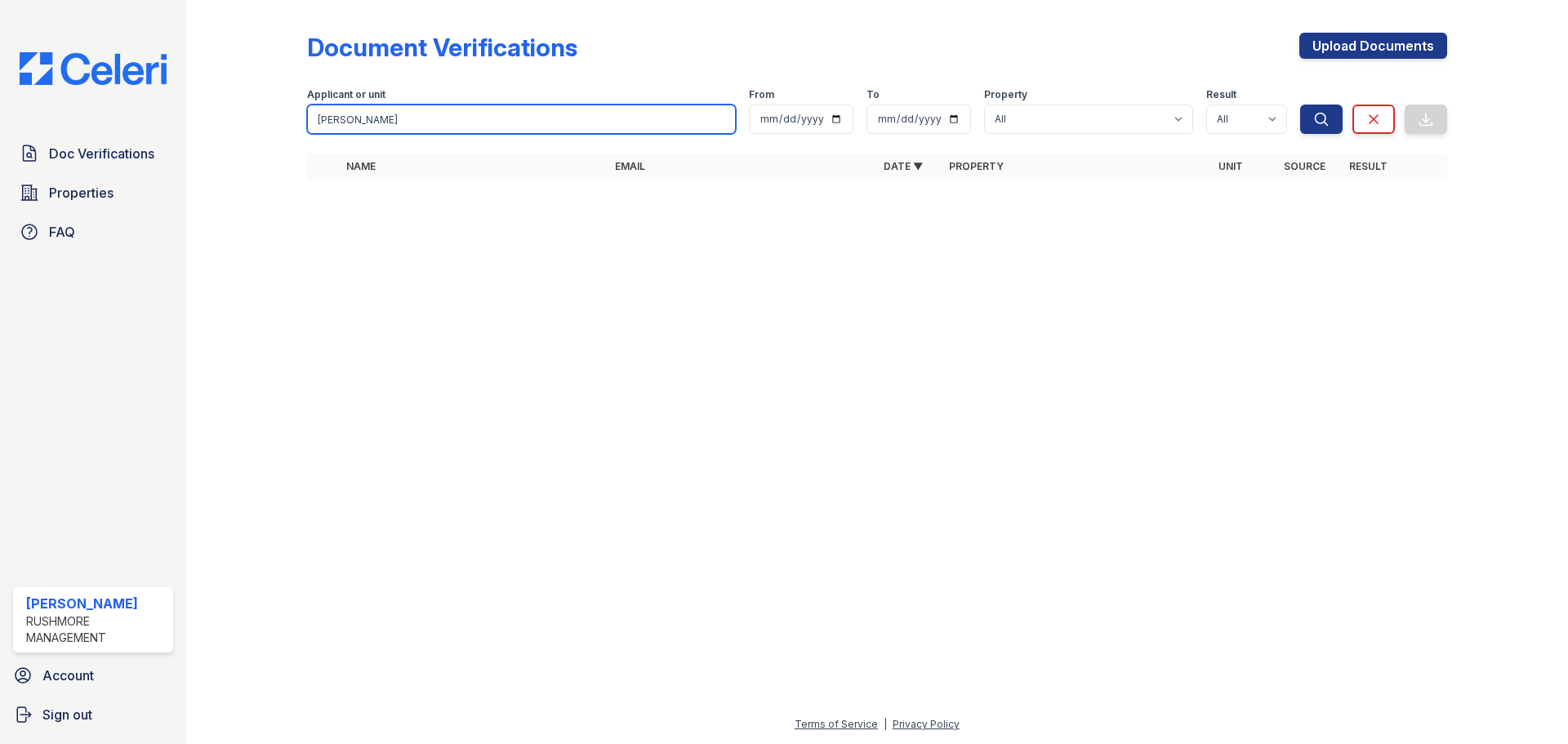
drag, startPoint x: 352, startPoint y: 117, endPoint x: 327, endPoint y: 123, distance: 25.7
click at [21, 131] on div "Doc Verifications Properties FAQ Akanni Evans Rushmore Management Account Sign …" at bounding box center [784, 372] width 1568 height 744
click at [409, 129] on input "search" at bounding box center [521, 119] width 429 height 30
type input "budd"
click at [1300, 105] on button "Search" at bounding box center [1320, 119] width 42 height 30
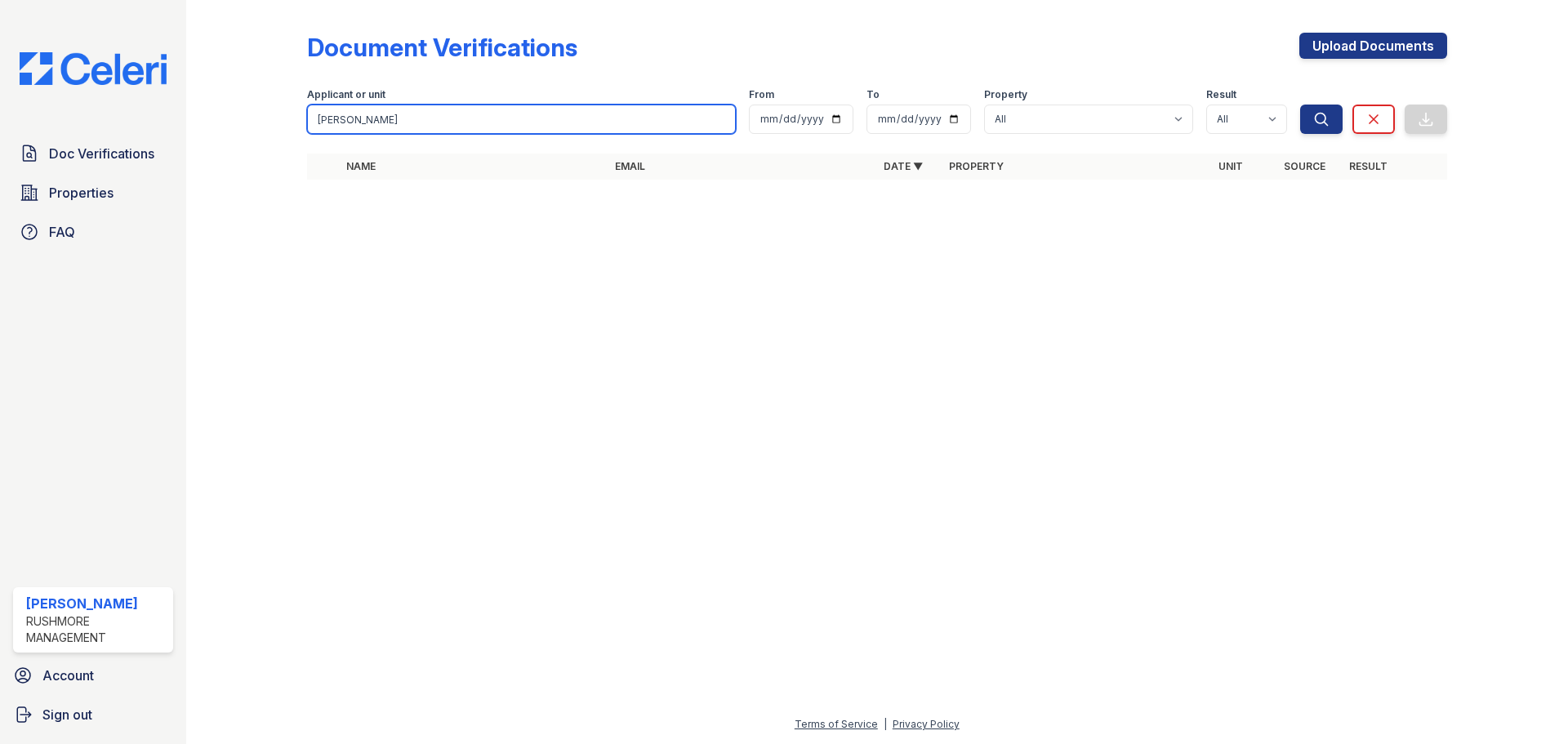
drag, startPoint x: 340, startPoint y: 108, endPoint x: 268, endPoint y: 83, distance: 76.2
click at [256, 89] on div "Document Verifications Upload Documents Filter Applicant or unit budd From To P…" at bounding box center [876, 111] width 1329 height 222
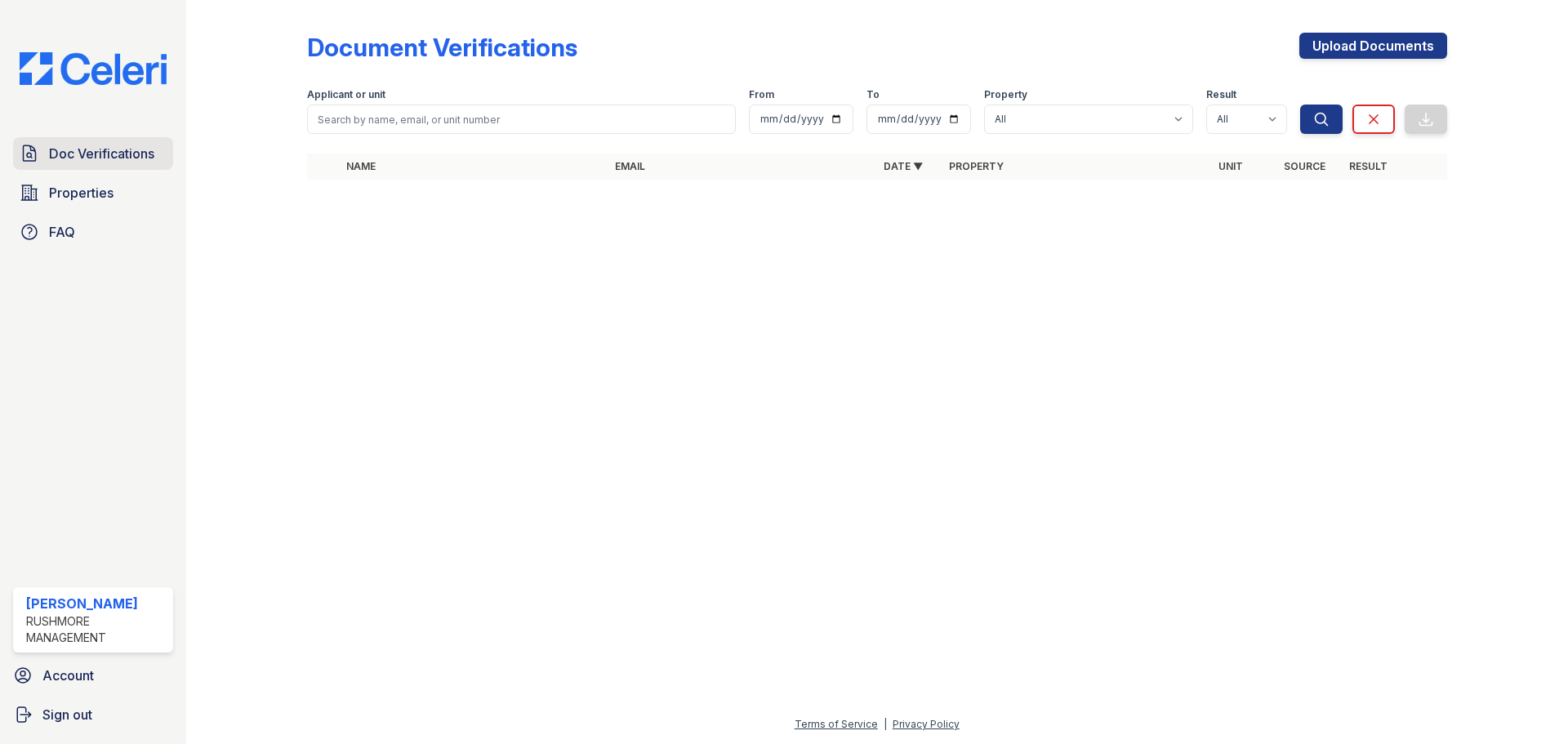
click at [144, 148] on span "Doc Verifications" at bounding box center [102, 154] width 106 height 20
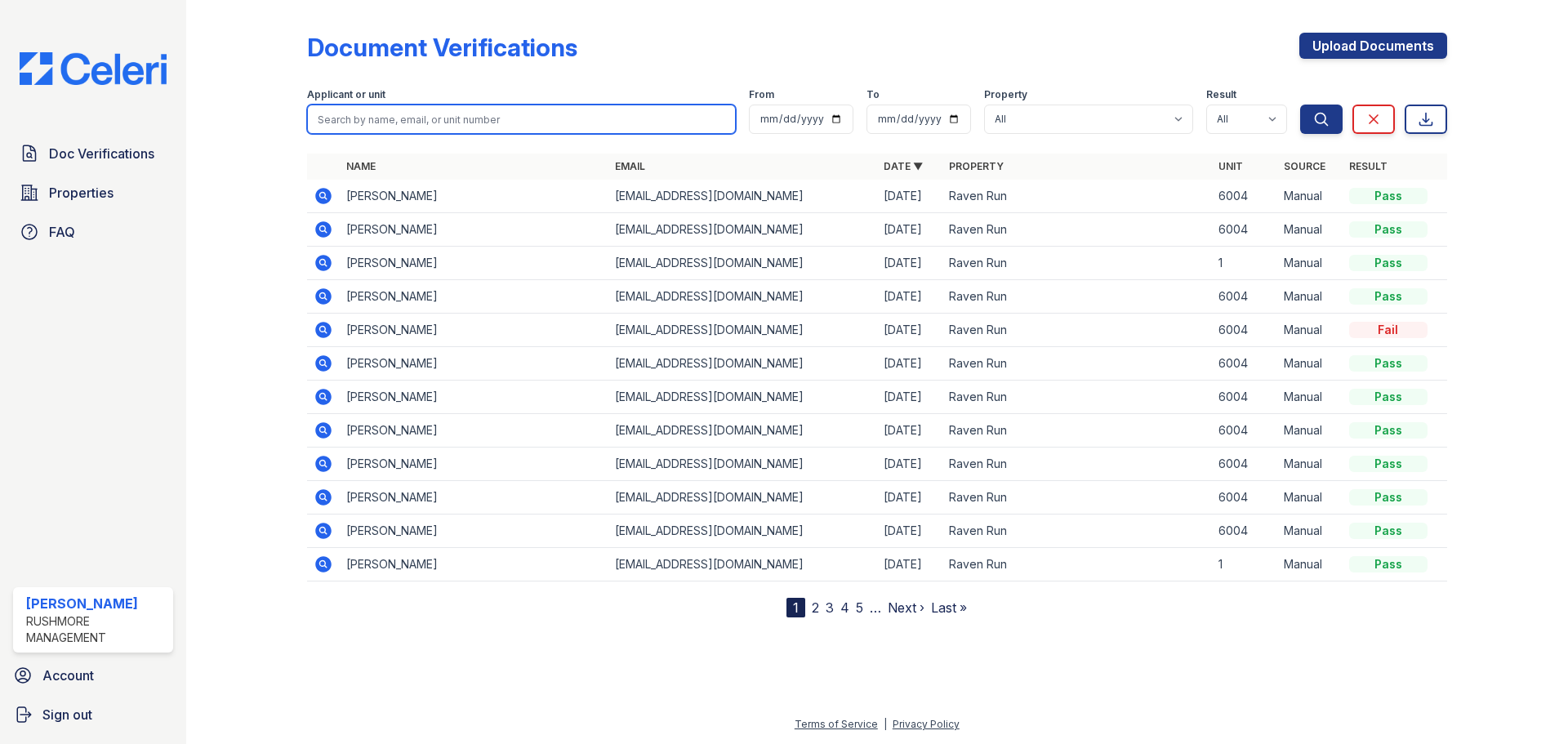
click at [584, 115] on input "search" at bounding box center [521, 119] width 429 height 30
click at [417, 114] on input "search" at bounding box center [521, 119] width 429 height 30
type input "pitts"
click at [1300, 105] on button "Search" at bounding box center [1320, 119] width 42 height 30
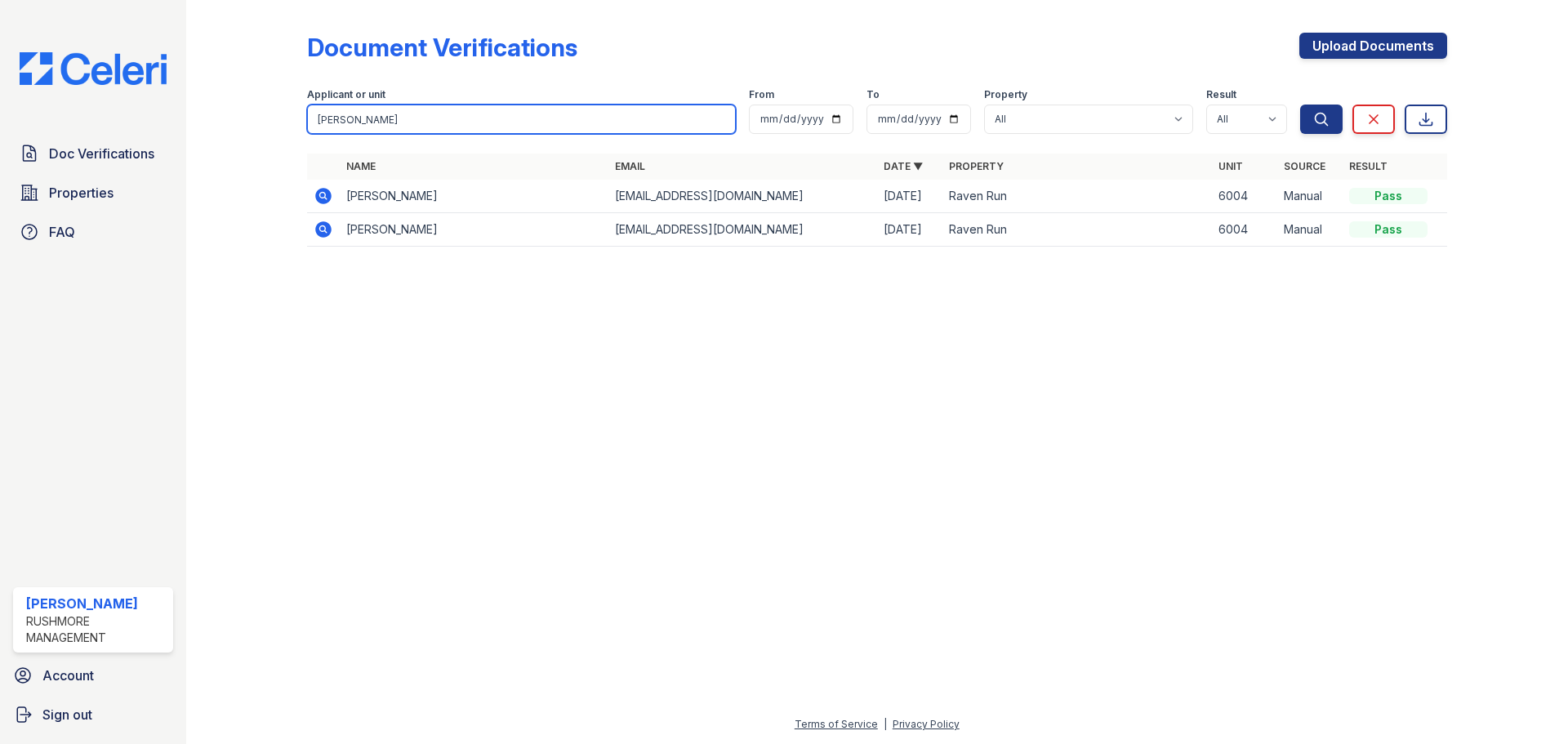
click at [400, 128] on input "pitts" at bounding box center [521, 119] width 429 height 30
type input "p"
type input "travis"
click at [1300, 105] on button "Search" at bounding box center [1320, 119] width 42 height 30
drag, startPoint x: 637, startPoint y: 122, endPoint x: 138, endPoint y: 135, distance: 499.2
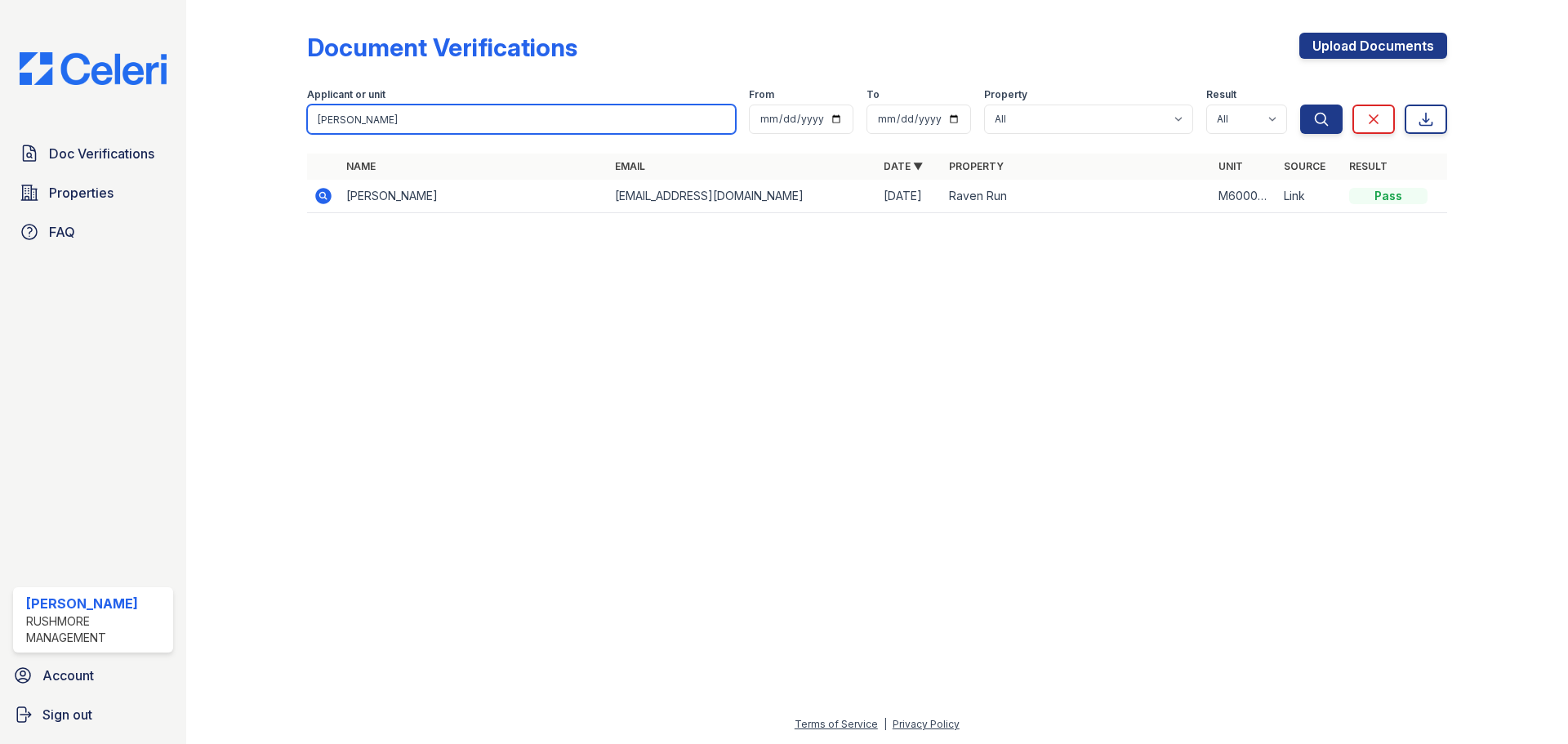
click at [138, 135] on div "Doc Verifications Properties FAQ Akanni Evans Rushmore Management Account Sign …" at bounding box center [784, 372] width 1568 height 744
click at [447, 125] on input "search" at bounding box center [521, 119] width 429 height 30
type input "budd"
click at [1300, 105] on button "Search" at bounding box center [1320, 119] width 42 height 30
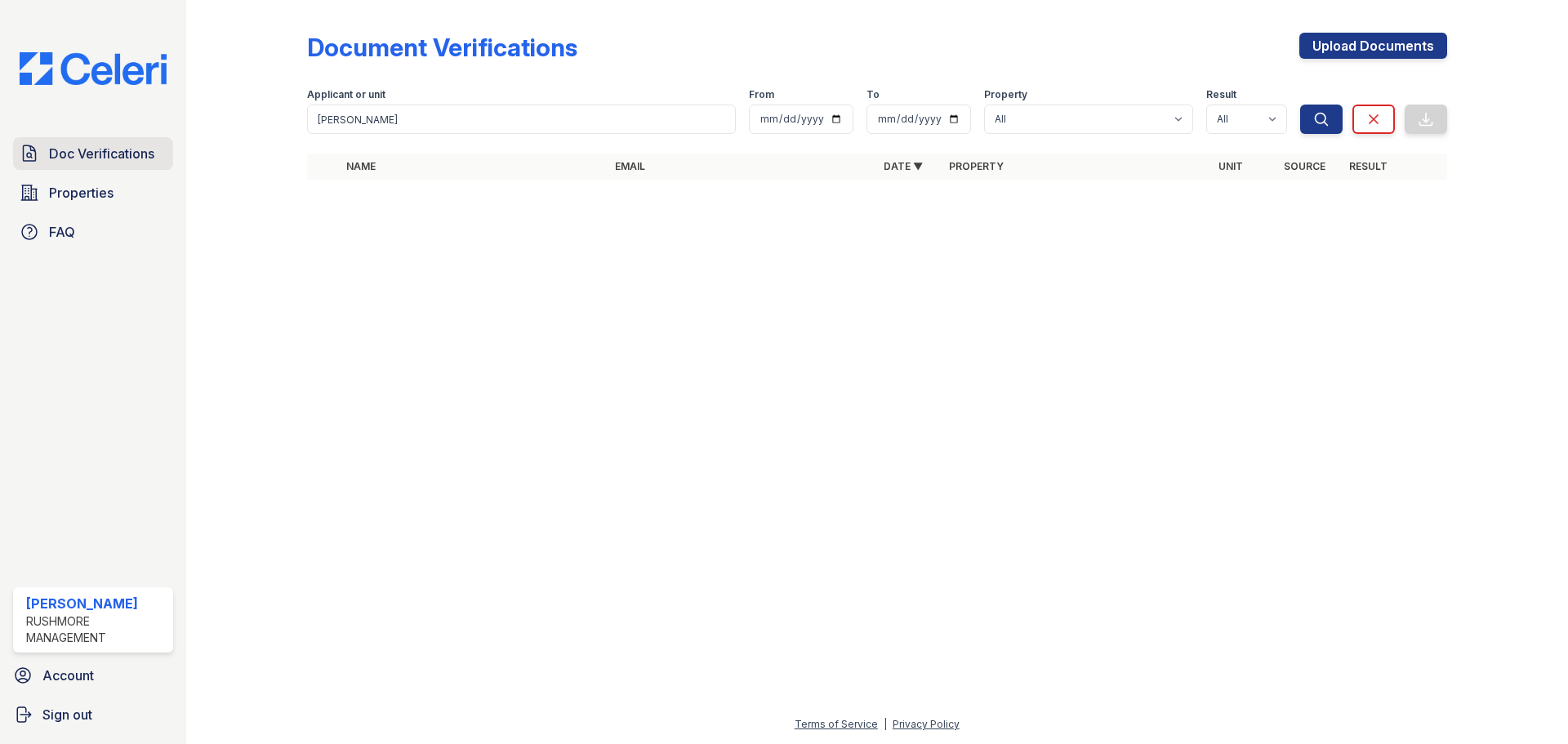
click at [133, 159] on span "Doc Verifications" at bounding box center [102, 154] width 106 height 20
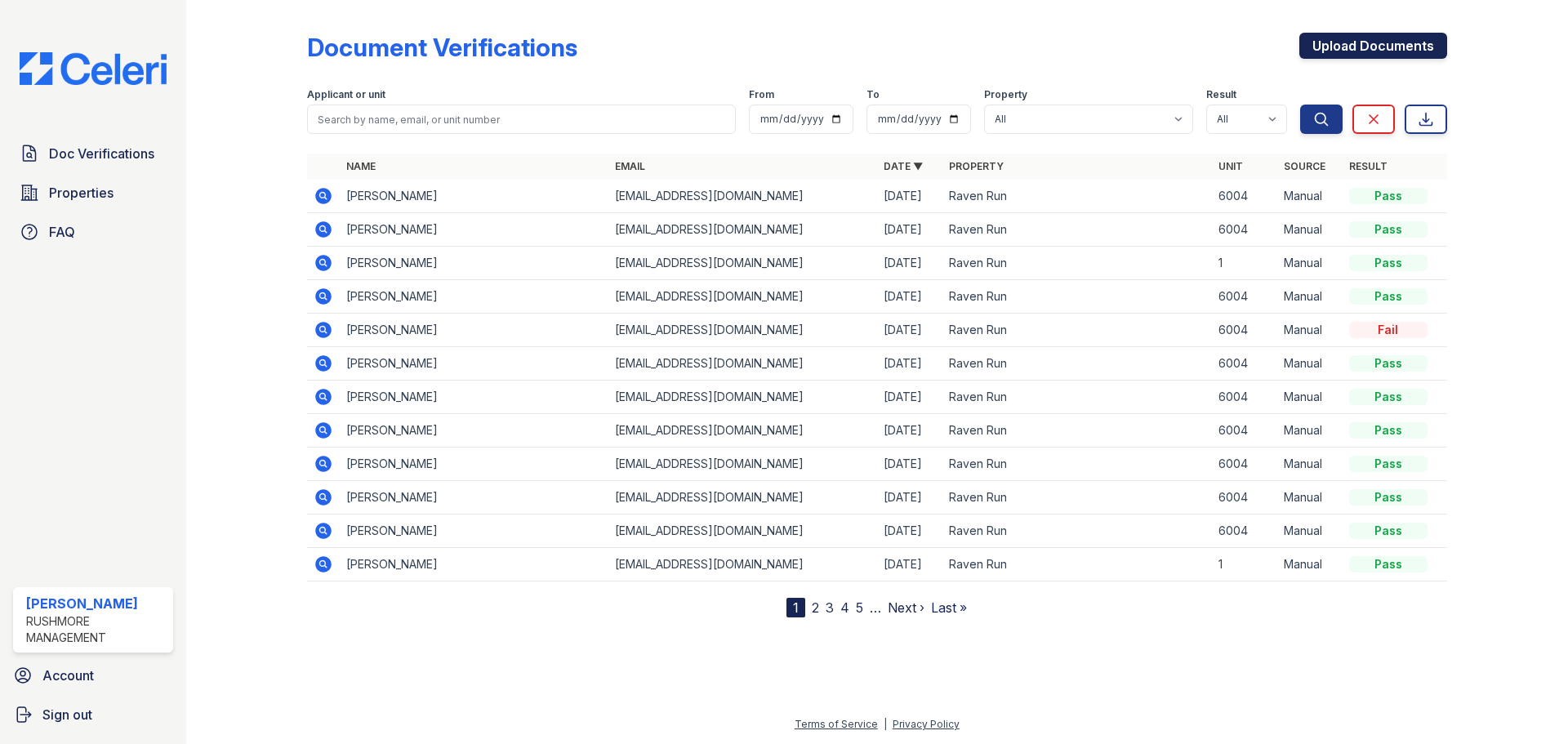
click at [1345, 36] on link "Upload Documents" at bounding box center [1373, 45] width 148 height 26
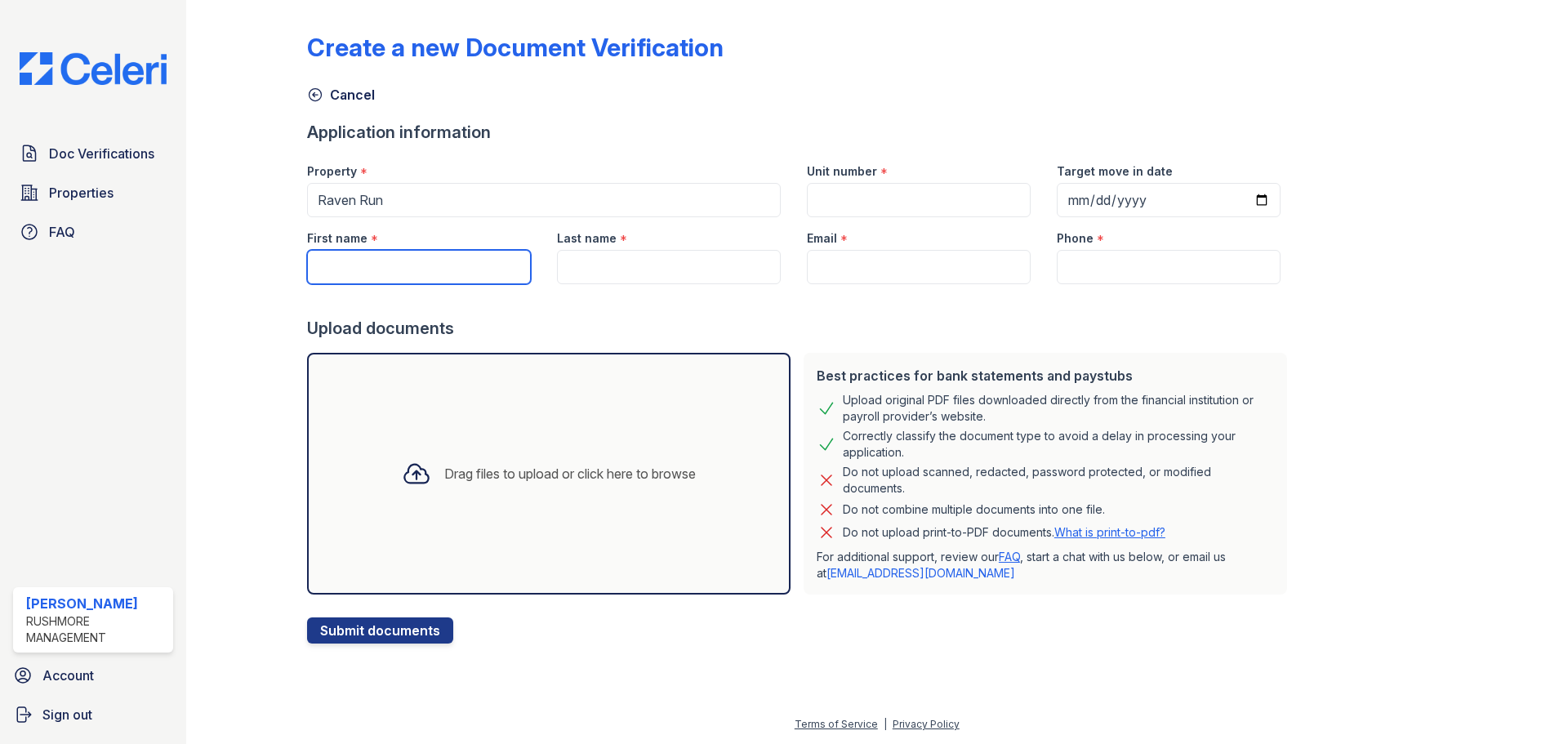
click at [419, 274] on input "First name" at bounding box center [419, 267] width 224 height 34
type input "t"
type input "[PERSON_NAME]"
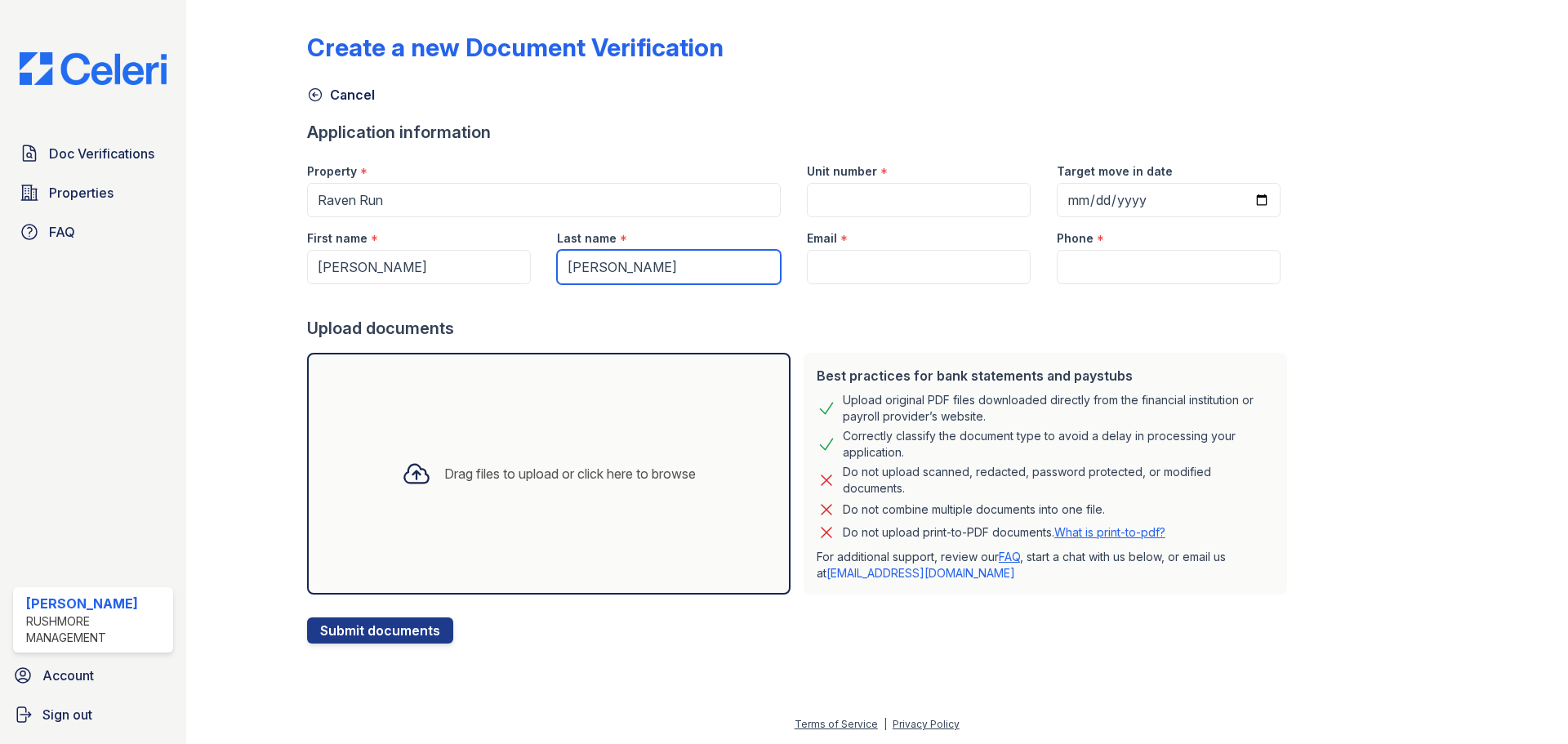
type input "[PERSON_NAME]"
click at [897, 201] on input "Unit number" at bounding box center [918, 200] width 224 height 34
type input "6004"
click at [1163, 306] on div at bounding box center [800, 300] width 986 height 32
drag, startPoint x: 1108, startPoint y: 237, endPoint x: 1108, endPoint y: 247, distance: 10.0
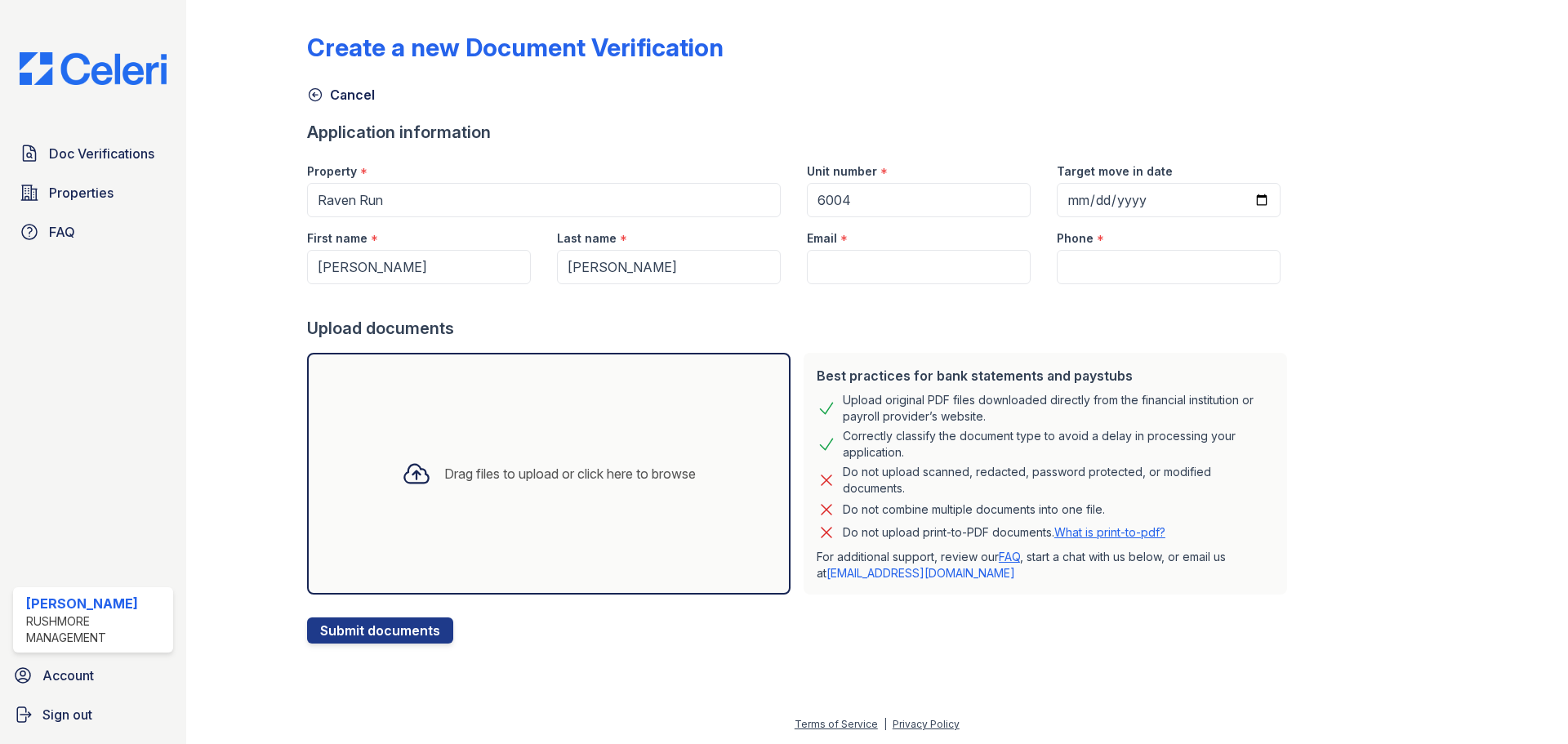
click at [1108, 247] on div "Phone *" at bounding box center [1169, 234] width 224 height 32
click at [1104, 264] on input "Phone" at bounding box center [1169, 267] width 224 height 34
type input "4438394922"
click at [913, 280] on input "Email" at bounding box center [918, 267] width 224 height 34
type input "[EMAIL_ADDRESS][DOMAIN_NAME]"
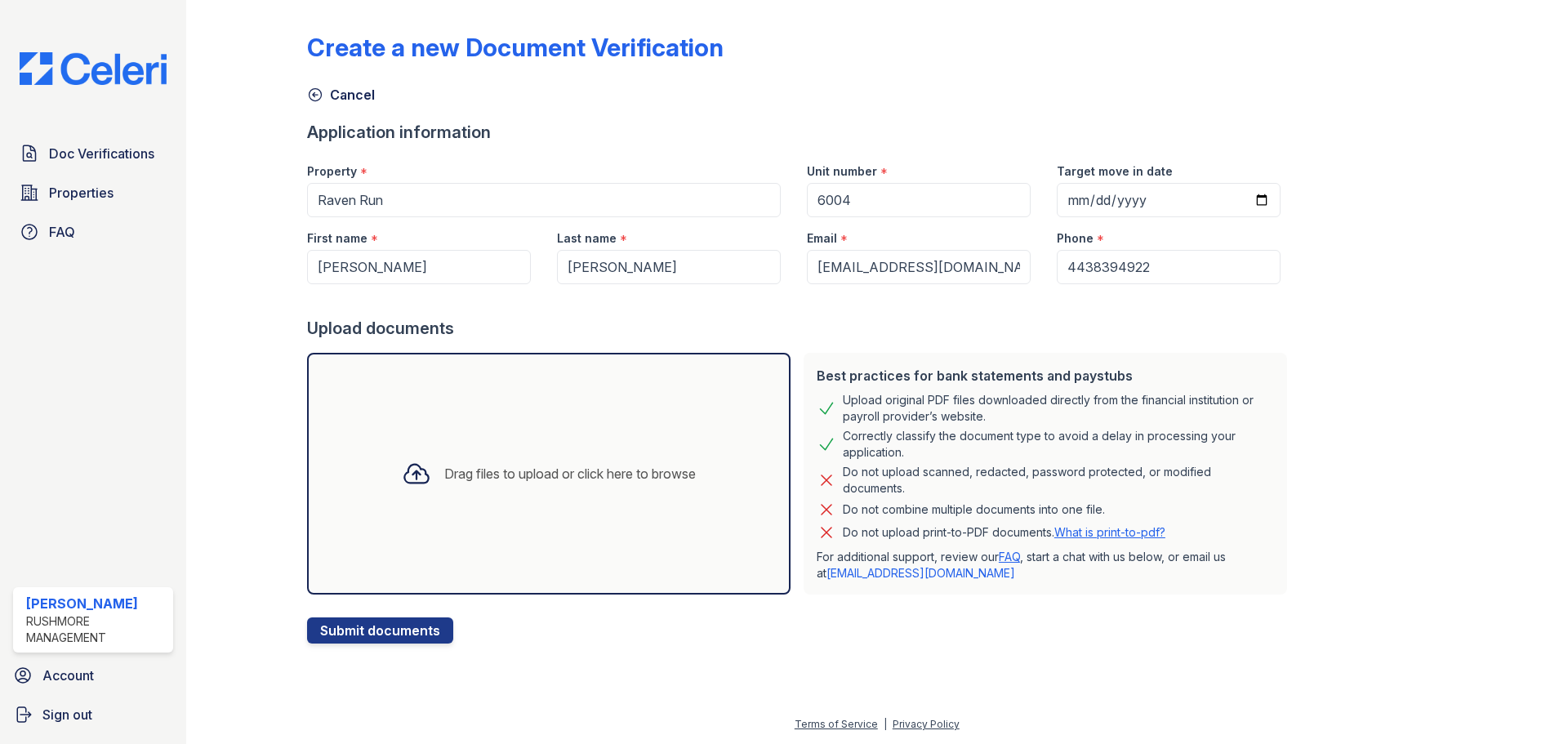
click at [533, 499] on div "Drag files to upload or click here to browse" at bounding box center [549, 474] width 320 height 56
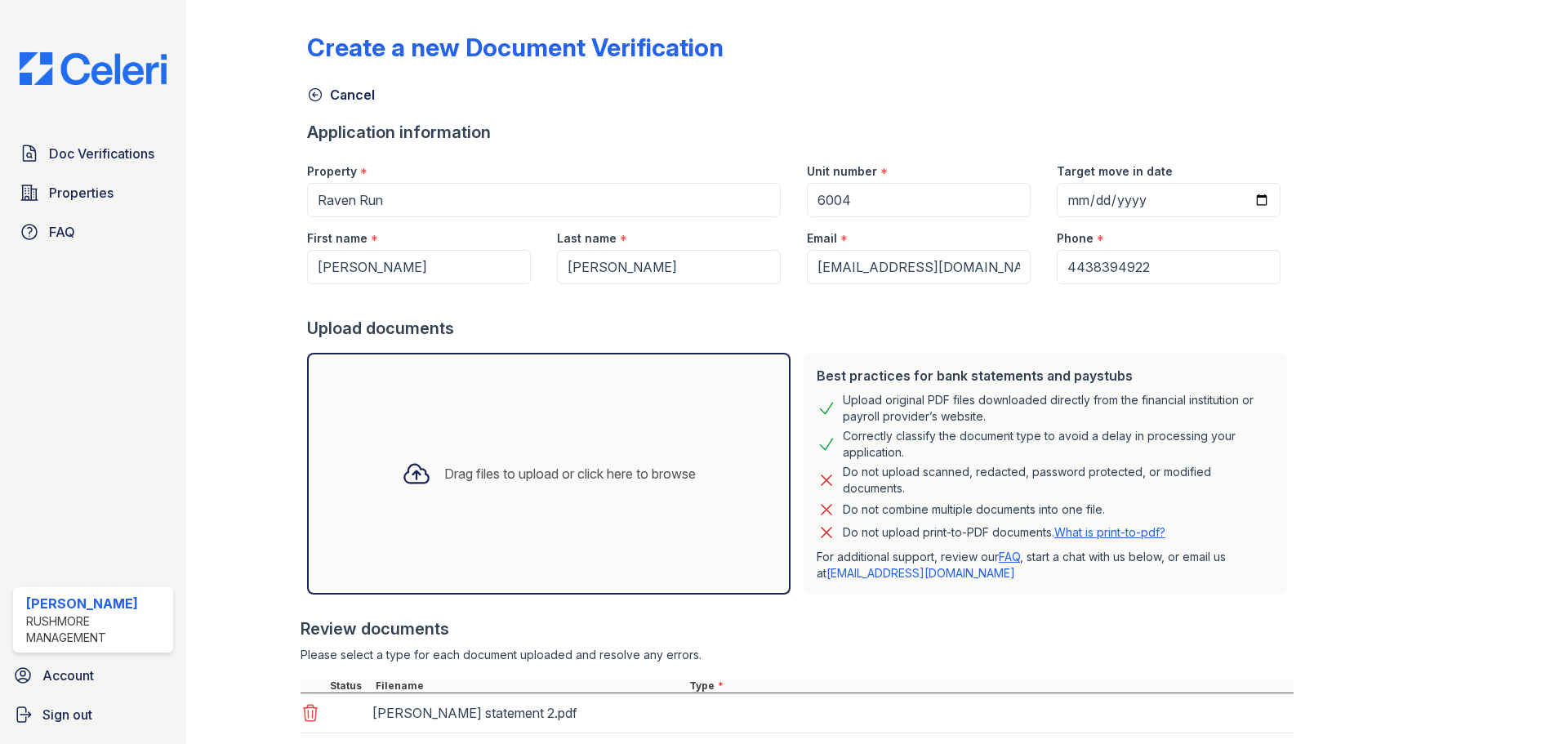
click at [534, 465] on div "Drag files to upload or click here to browse" at bounding box center [569, 474] width 251 height 20
click at [499, 471] on div "Drag files to upload or click here to browse" at bounding box center [569, 474] width 251 height 20
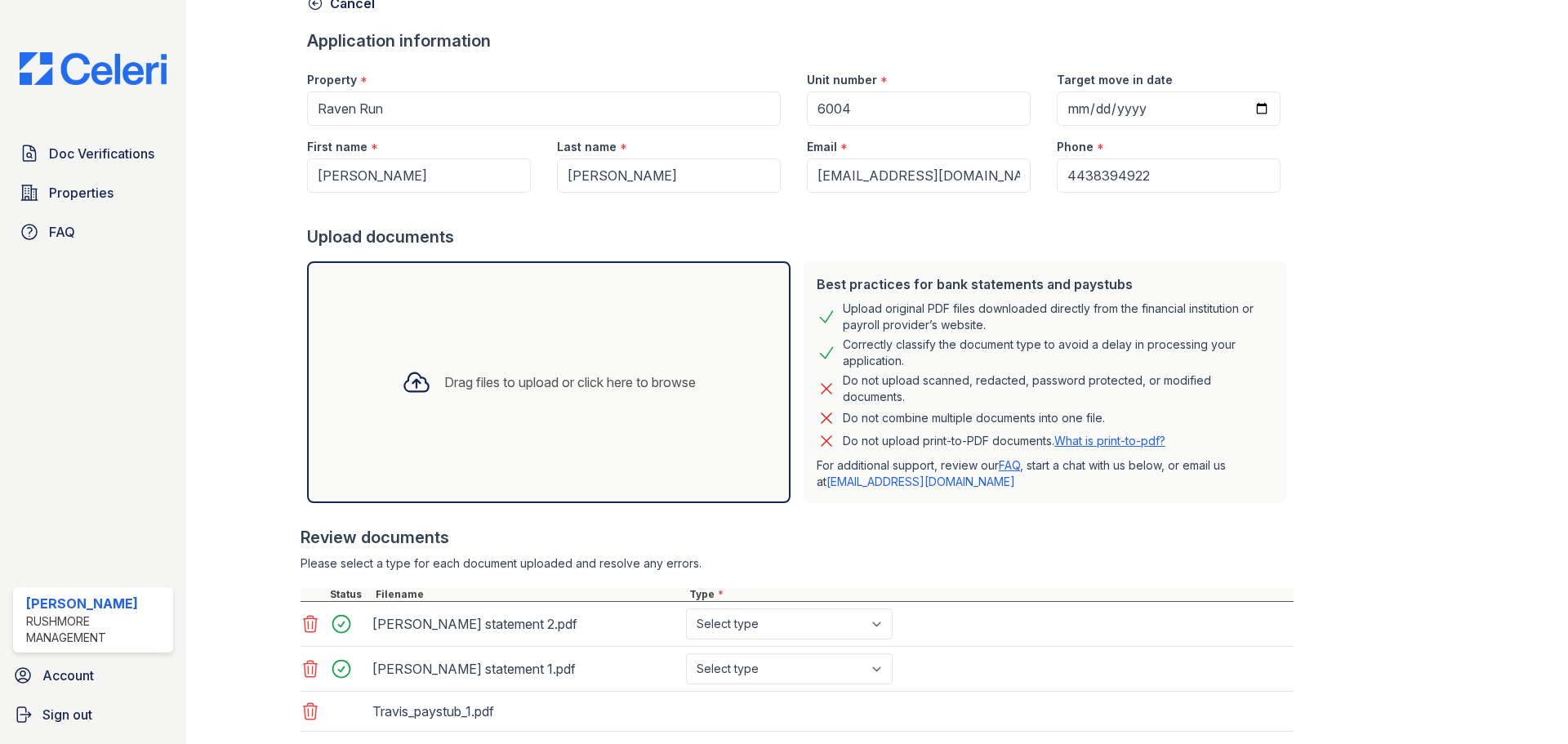
scroll to position [193, 0]
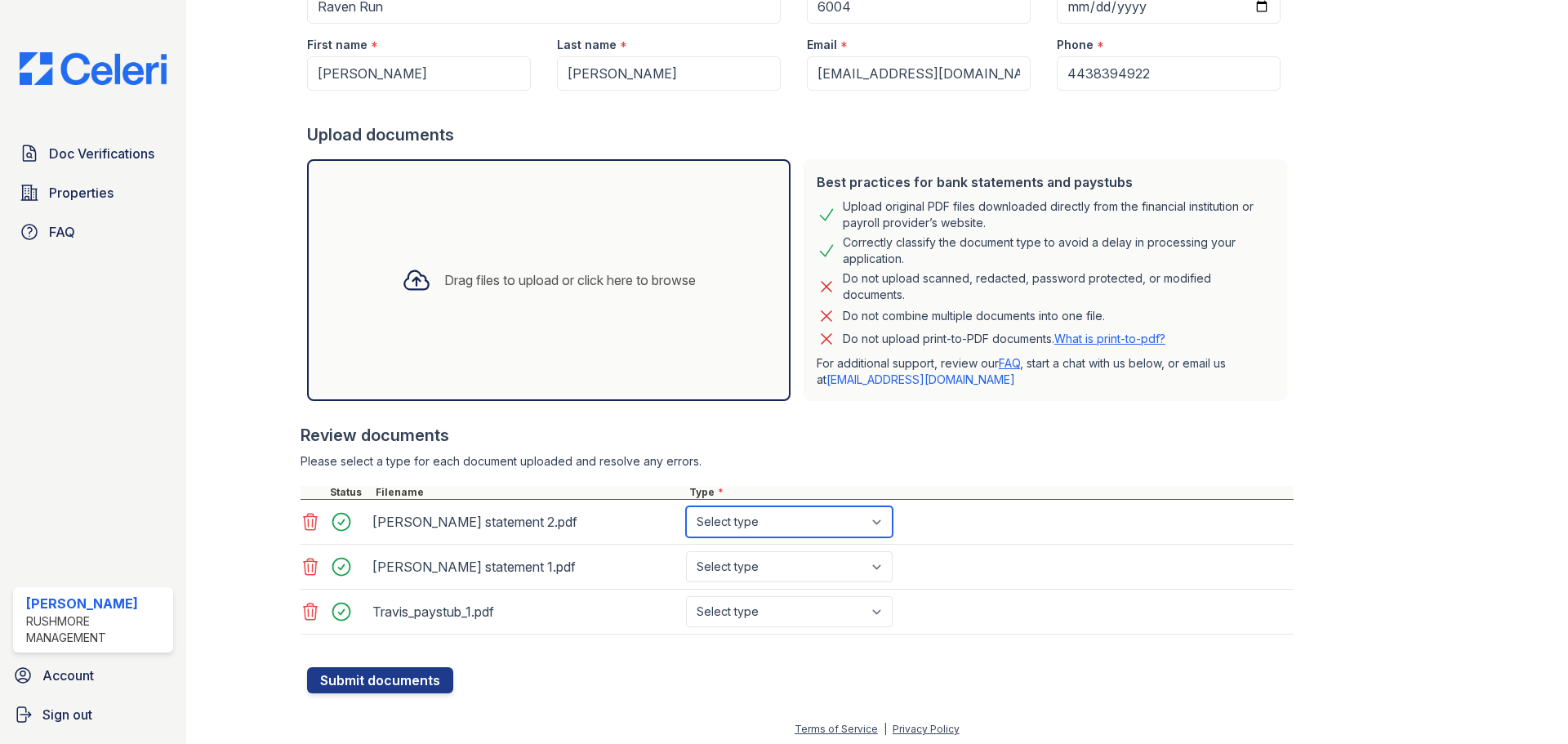
click at [771, 518] on select "Select type Paystub Bank Statement Offer Letter Tax Documents Benefit Award Let…" at bounding box center [788, 522] width 207 height 31
select select "bank_statement"
click at [686, 507] on select "Select type Paystub Bank Statement Offer Letter Tax Documents Benefit Award Let…" at bounding box center [788, 522] width 207 height 31
click at [734, 560] on select "Select type Paystub Bank Statement Offer Letter Tax Documents Benefit Award Let…" at bounding box center [788, 567] width 207 height 31
select select "bank_statement"
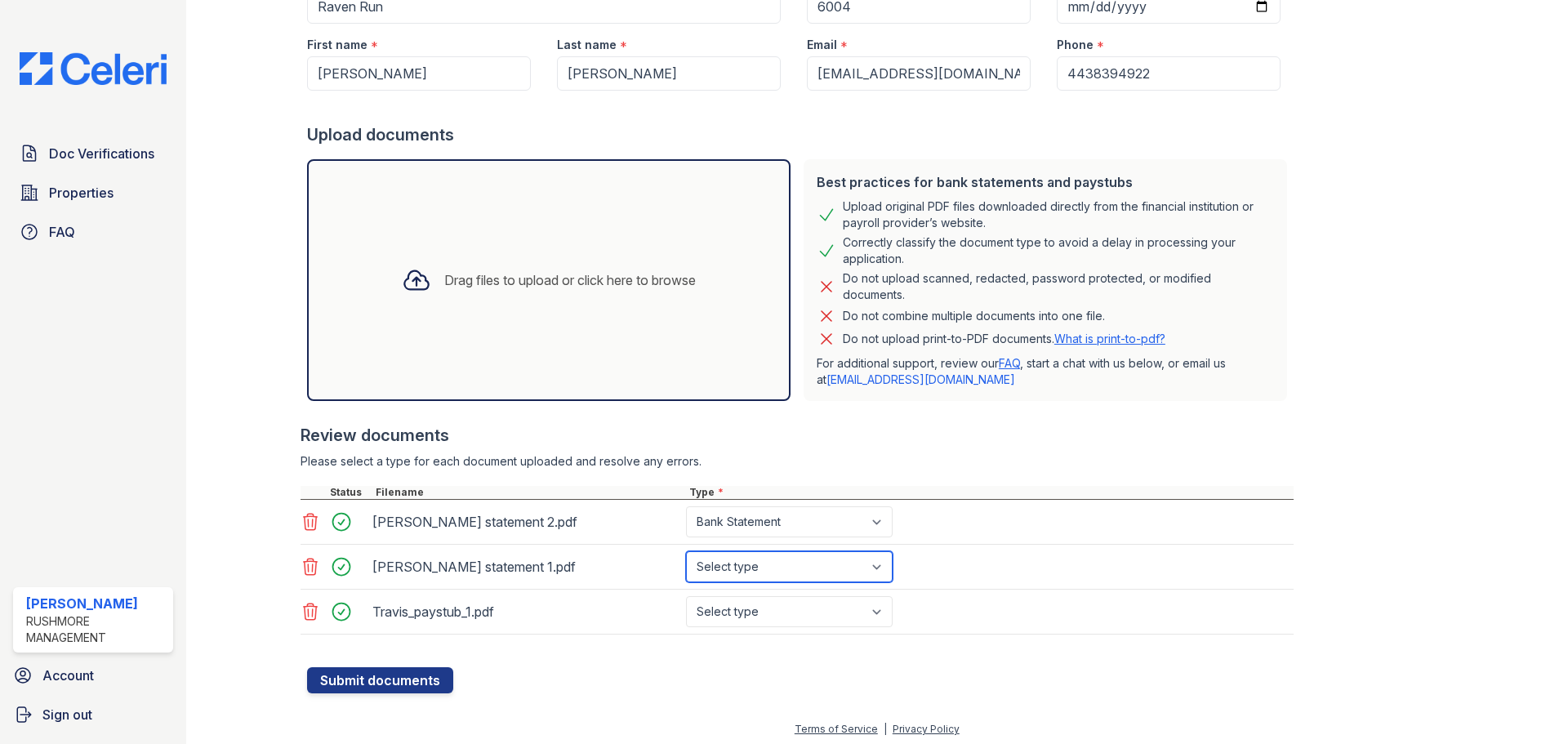
click at [686, 552] on select "Select type Paystub Bank Statement Offer Letter Tax Documents Benefit Award Let…" at bounding box center [788, 567] width 207 height 31
click at [763, 613] on select "Select type Paystub Bank Statement Offer Letter Tax Documents Benefit Award Let…" at bounding box center [788, 611] width 207 height 31
select select "paystub"
click at [686, 596] on select "Select type Paystub Bank Statement Offer Letter Tax Documents Benefit Award Let…" at bounding box center [788, 611] width 207 height 31
click at [985, 671] on form "Application information Property * Raven Run Unit number * 6004 Target move in …" at bounding box center [800, 311] width 986 height 766
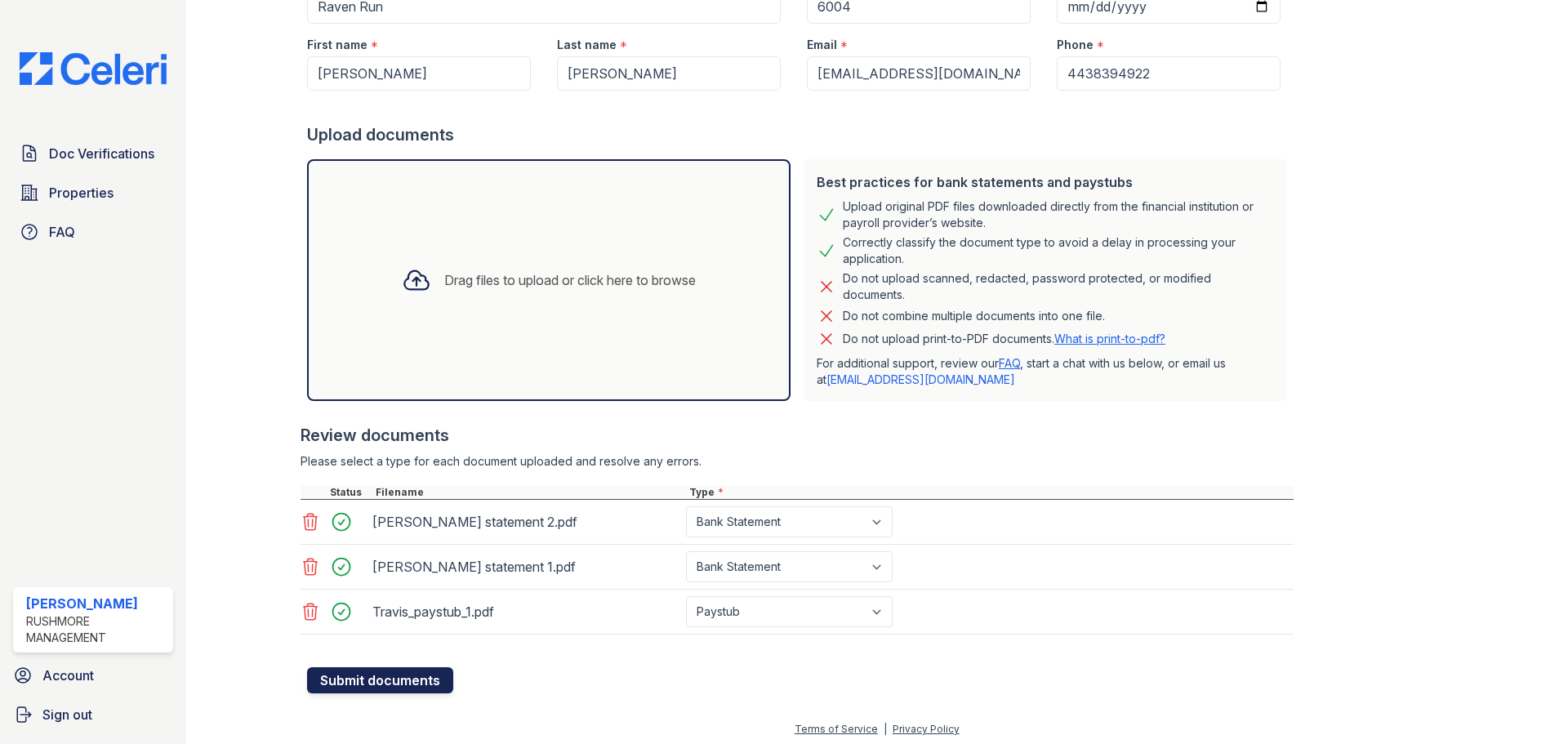
click at [414, 676] on button "Submit documents" at bounding box center [379, 680] width 146 height 26
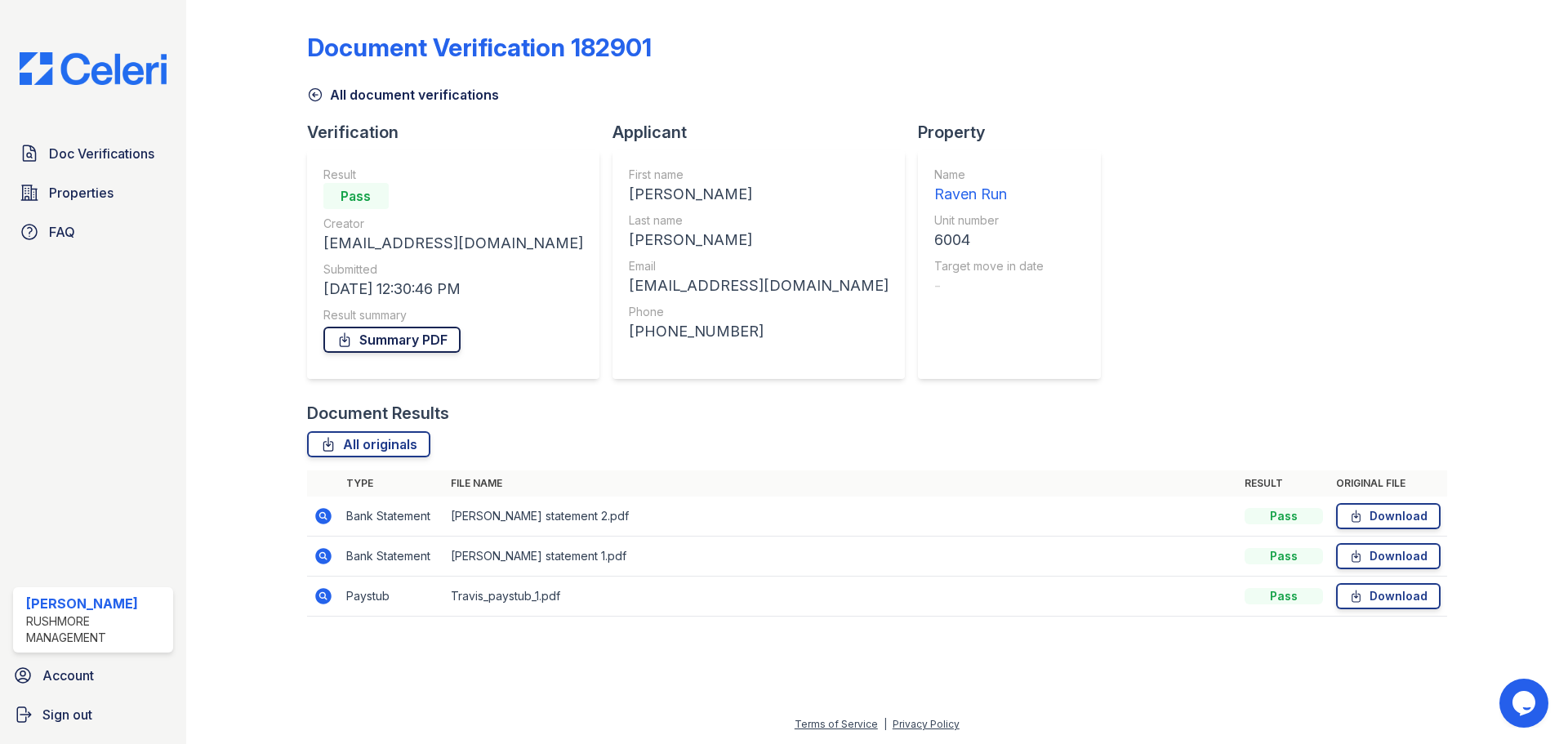
click at [419, 336] on link "Summary PDF" at bounding box center [391, 339] width 137 height 26
